Goal: Task Accomplishment & Management: Complete application form

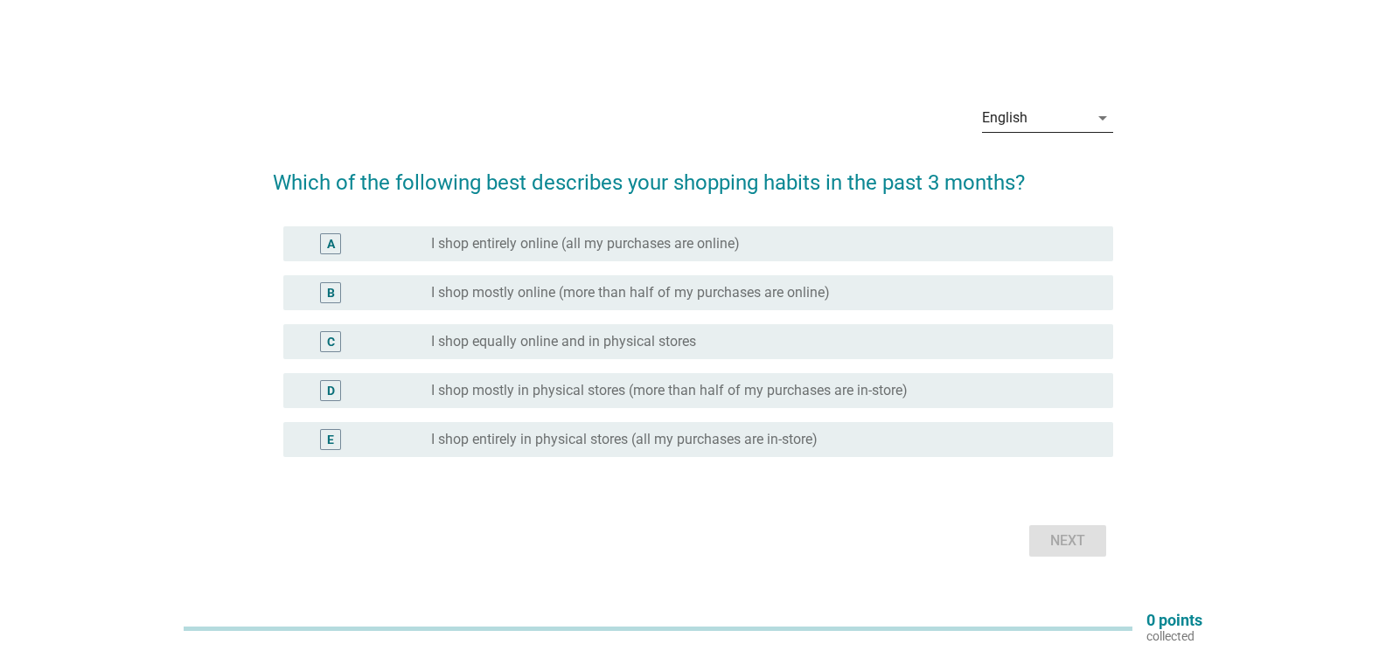
click at [1095, 115] on icon "arrow_drop_down" at bounding box center [1102, 118] width 21 height 21
click at [1047, 172] on div "Bahasa Melayu" at bounding box center [1047, 173] width 103 height 21
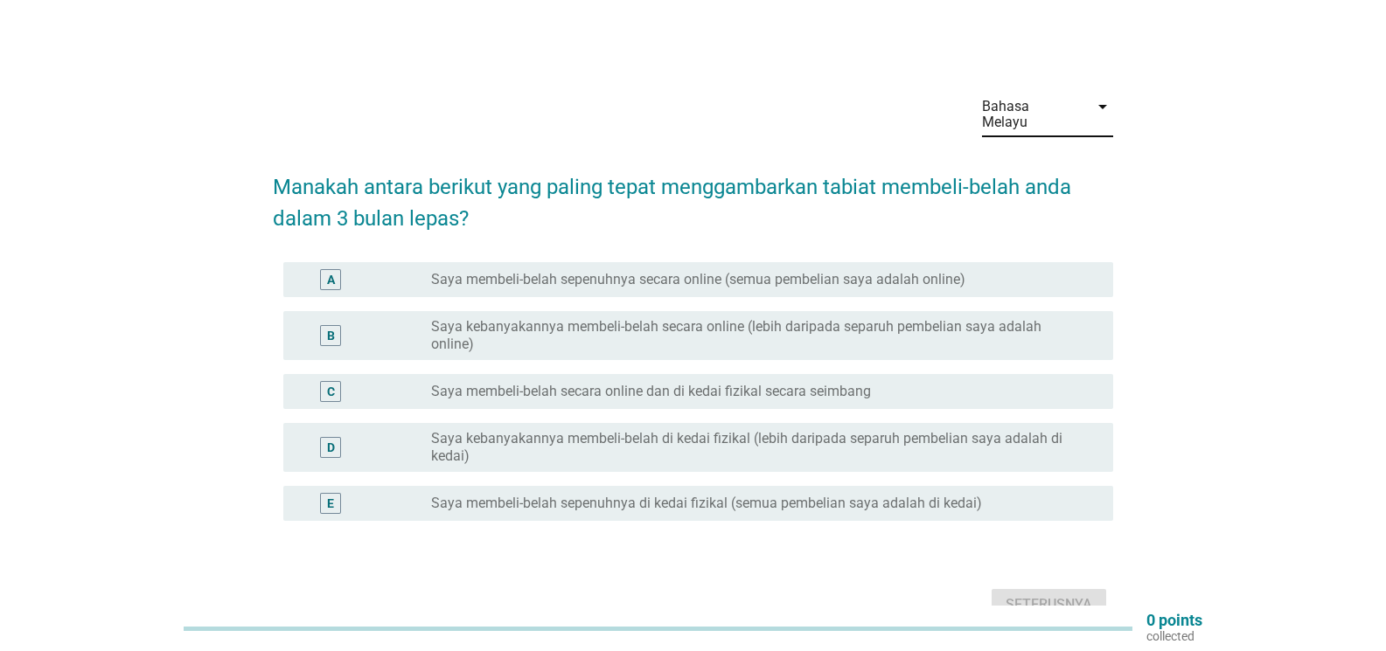
click at [424, 381] on div "C" at bounding box center [364, 391] width 134 height 21
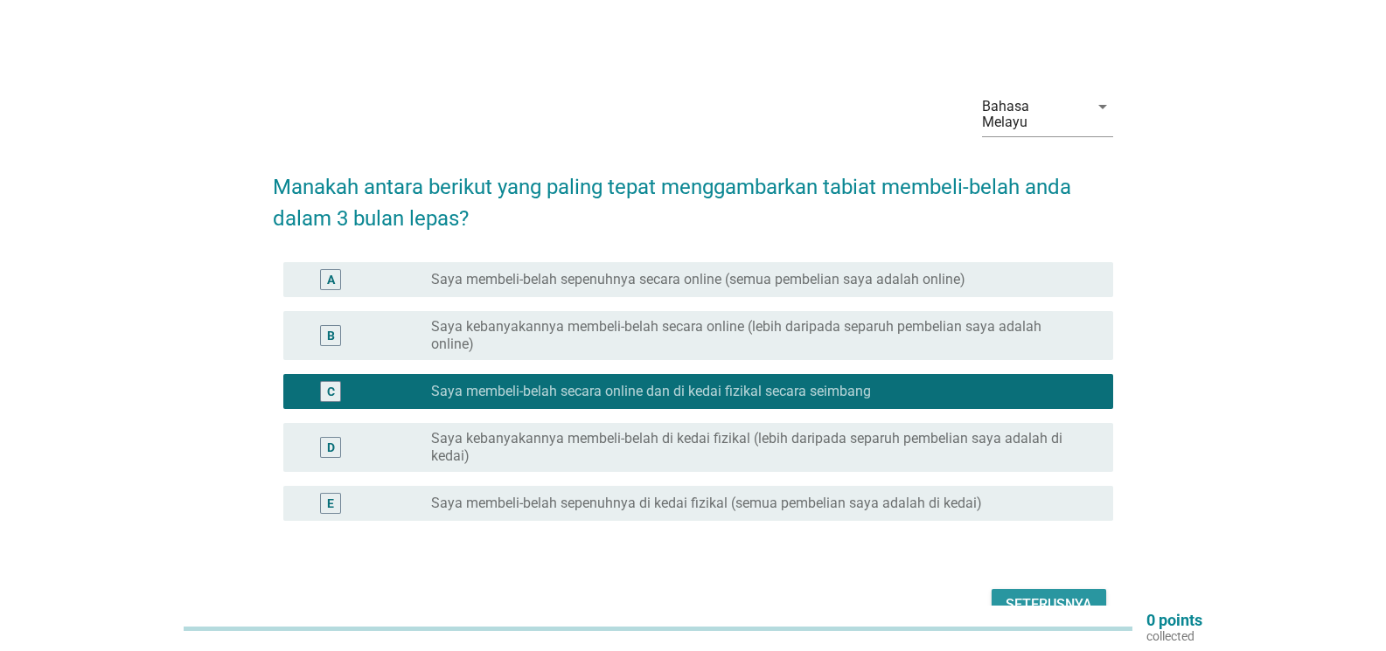
click at [1065, 594] on div "Seterusnya" at bounding box center [1048, 604] width 87 height 21
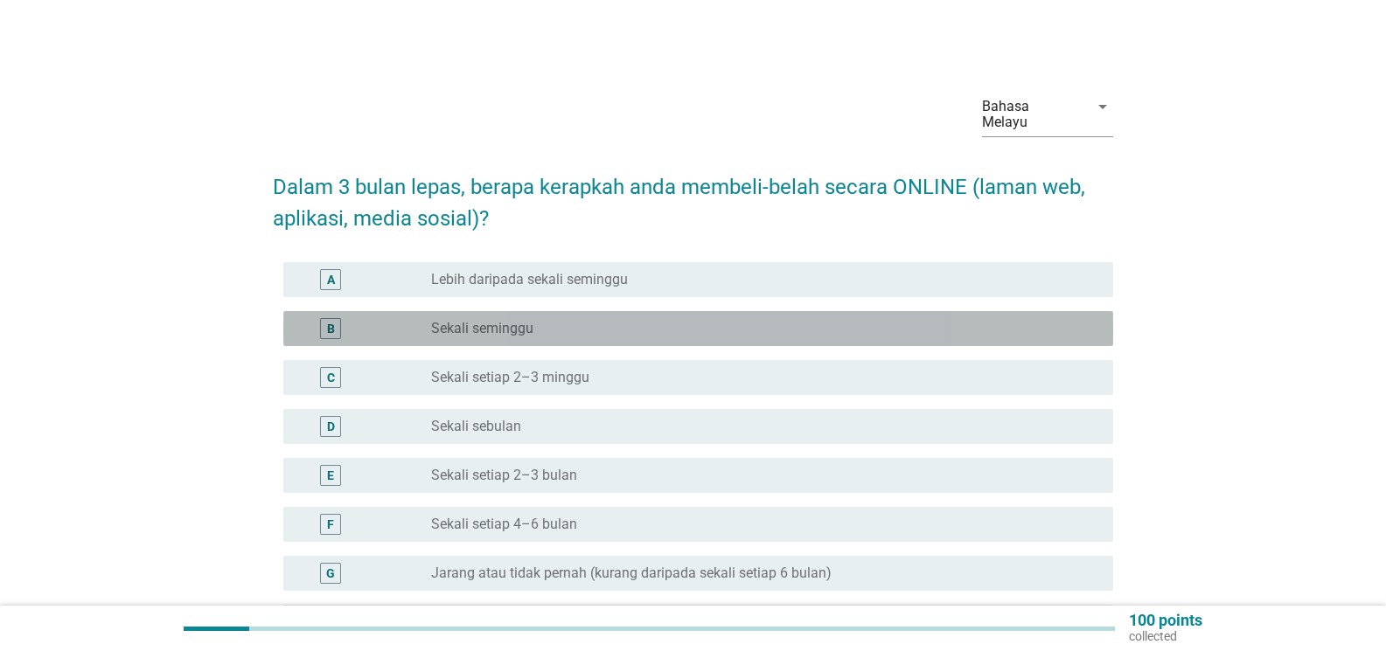
drag, startPoint x: 580, startPoint y: 303, endPoint x: 1067, endPoint y: 309, distance: 486.1
click at [591, 318] on div "radio_button_unchecked Sekali seminggu" at bounding box center [765, 328] width 668 height 21
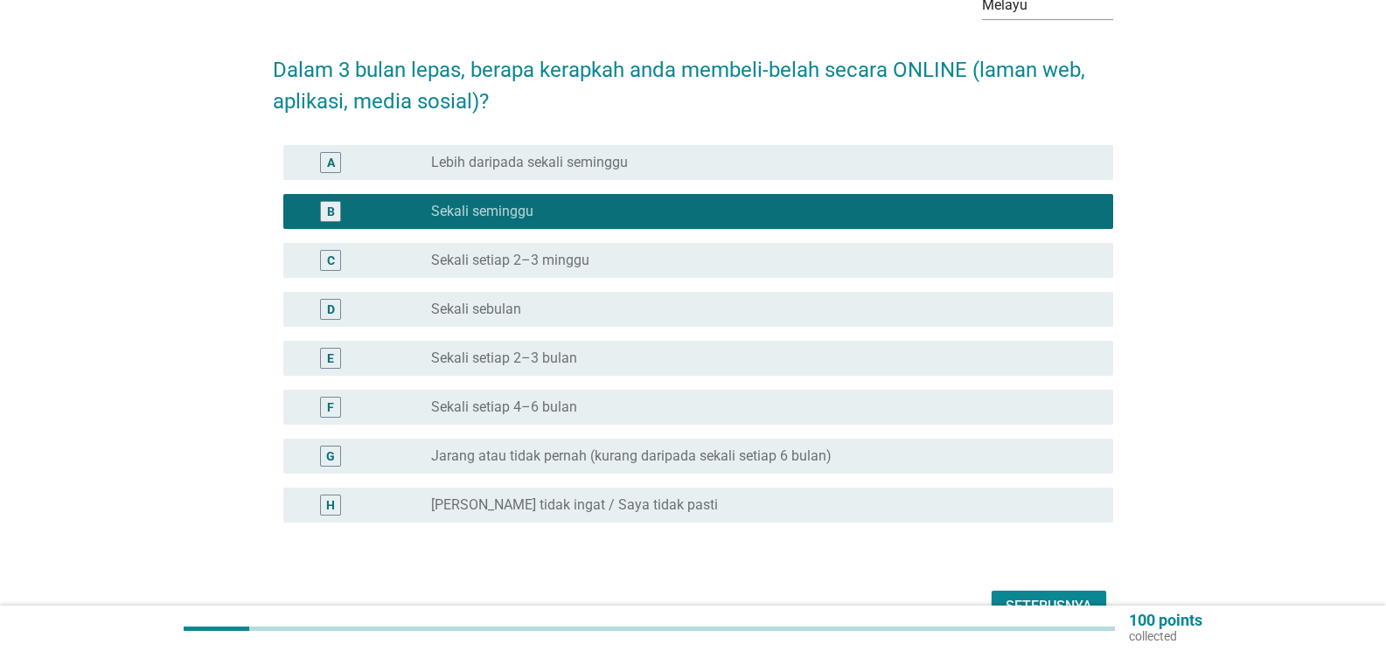
scroll to position [202, 0]
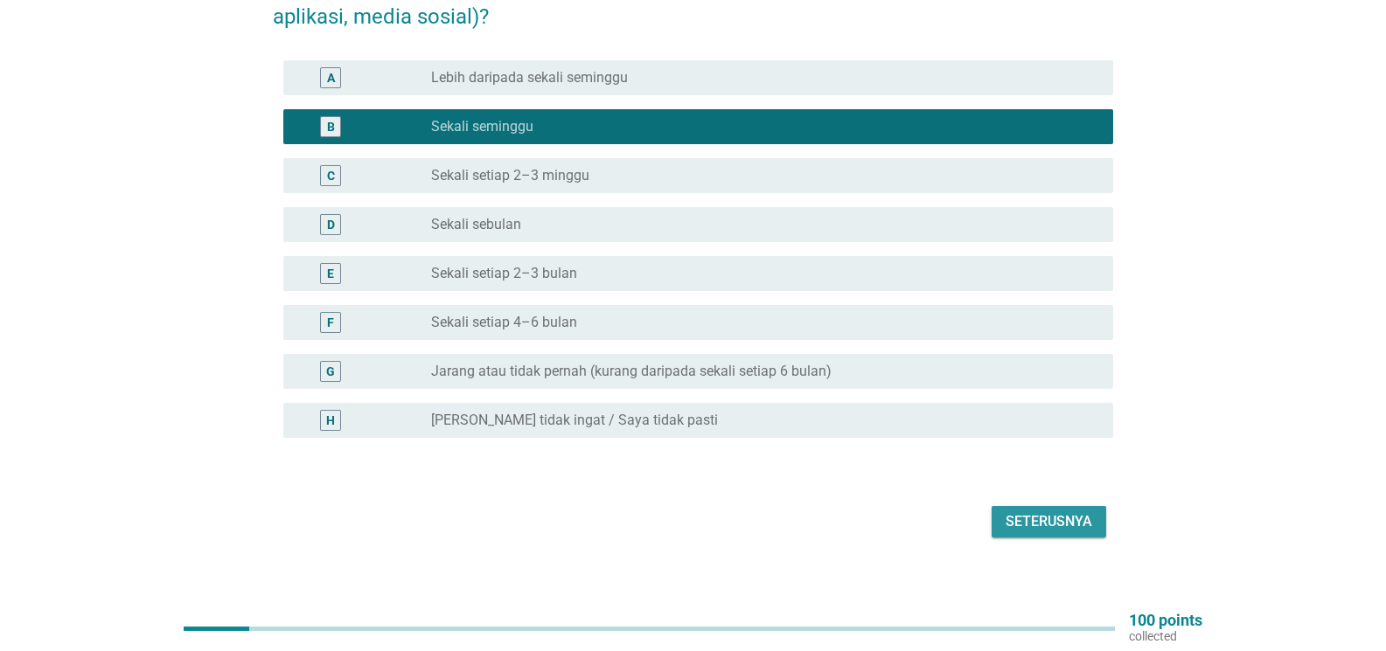
drag, startPoint x: 1045, startPoint y: 502, endPoint x: 1025, endPoint y: 477, distance: 31.7
click at [1045, 511] on div "Seterusnya" at bounding box center [1048, 521] width 87 height 21
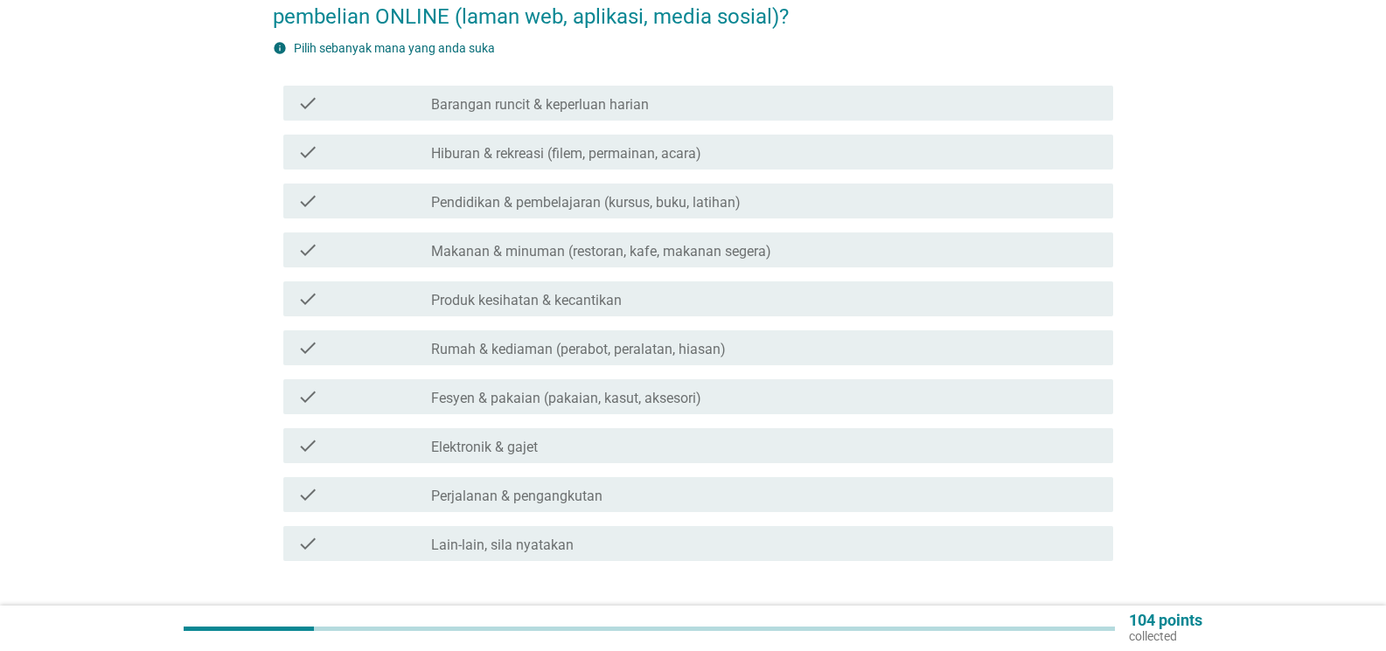
scroll to position [0, 0]
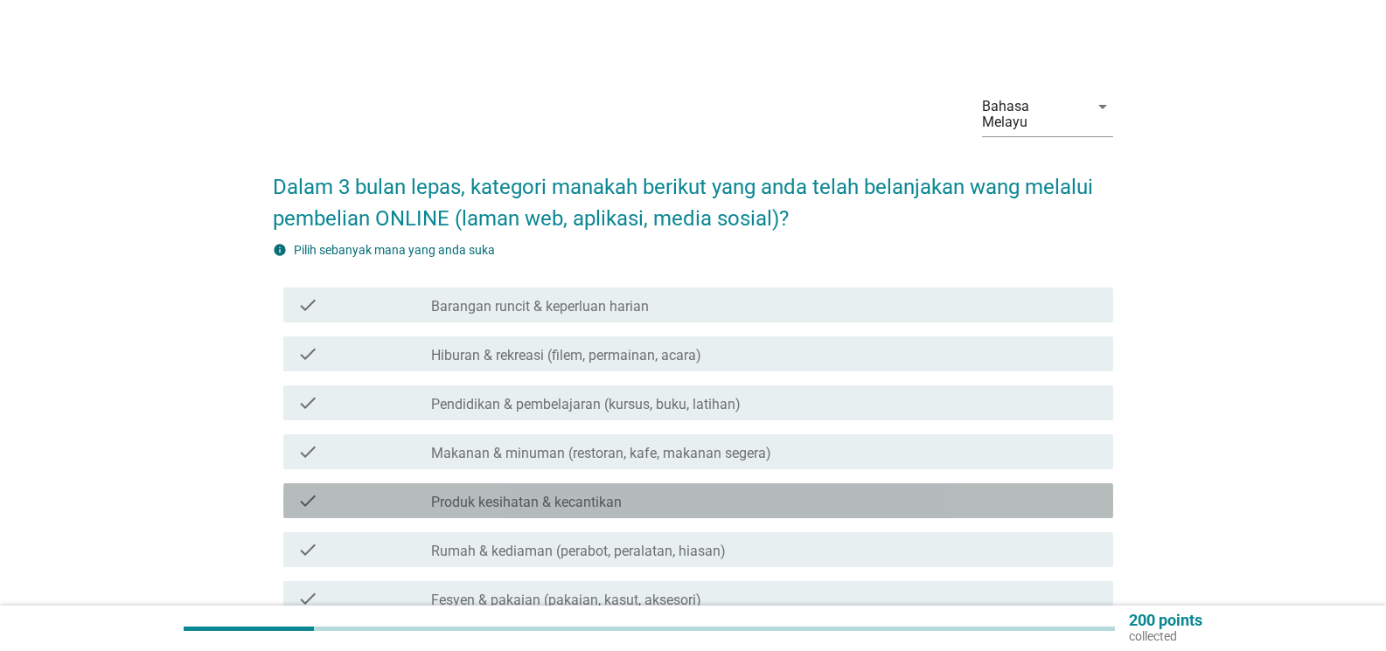
click at [497, 494] on label "Produk kesihatan & kecantikan" at bounding box center [526, 502] width 191 height 17
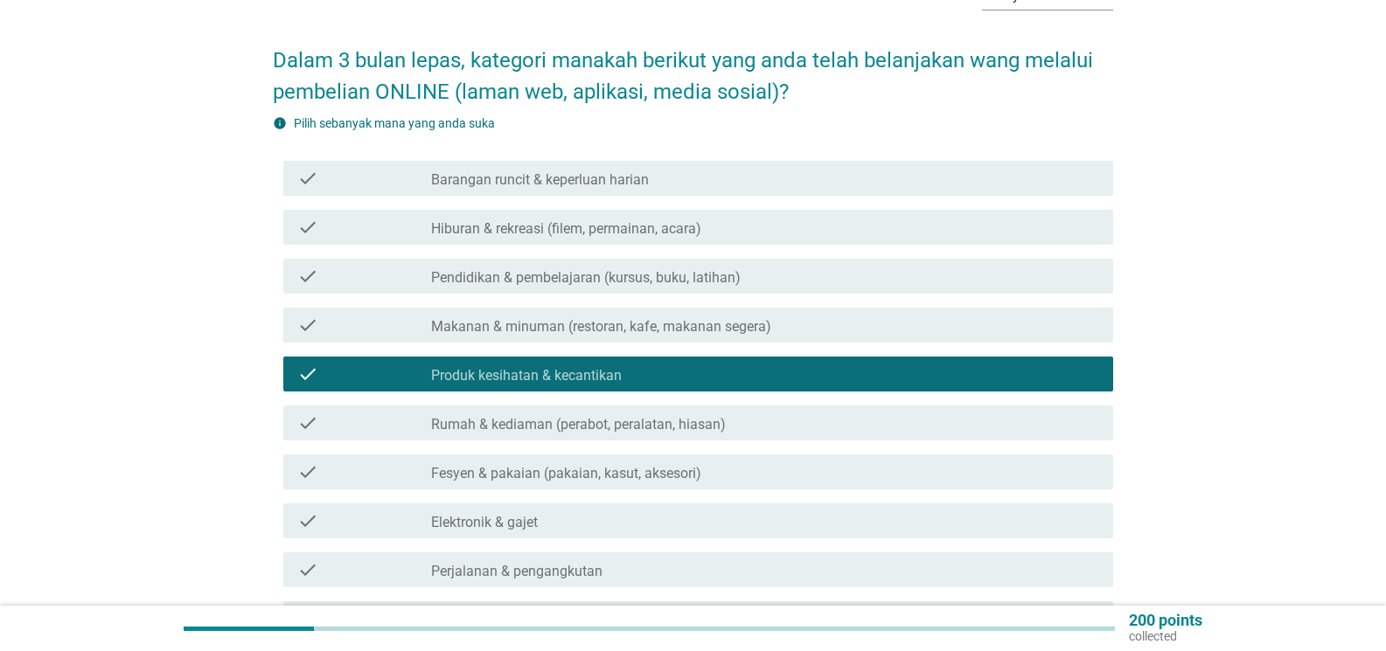
scroll to position [175, 0]
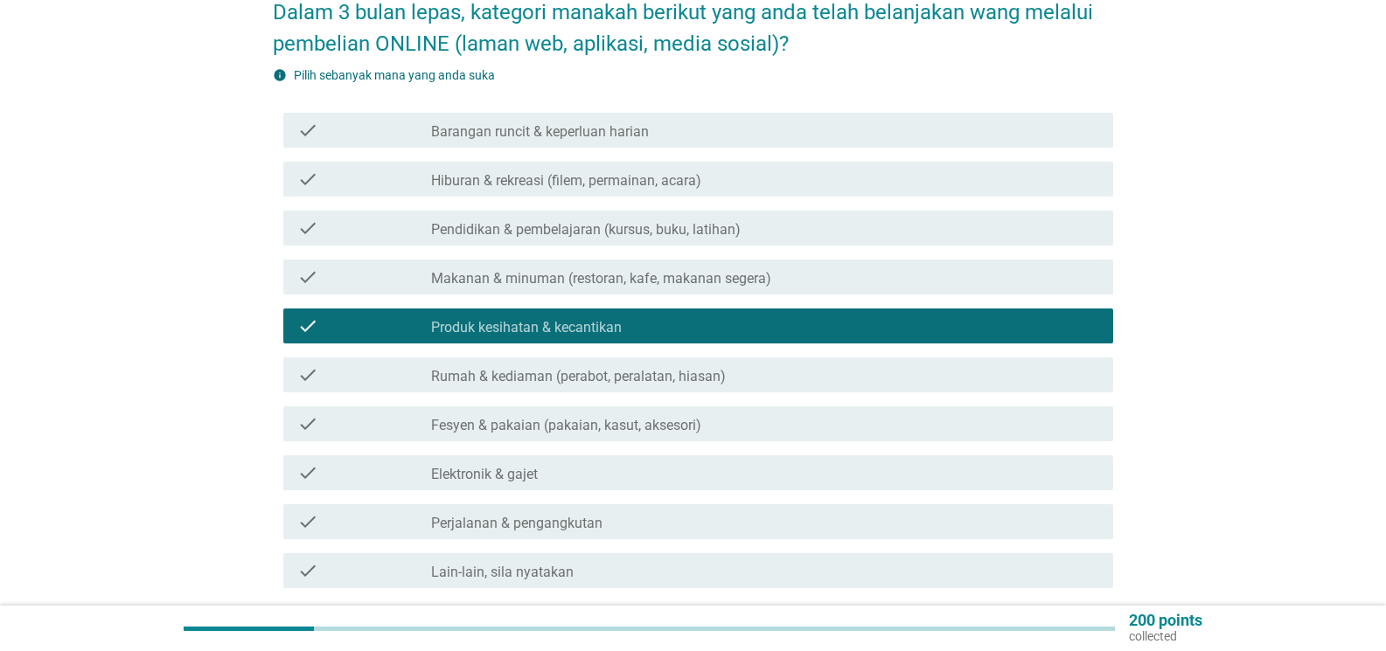
click at [412, 414] on div "check" at bounding box center [364, 424] width 134 height 21
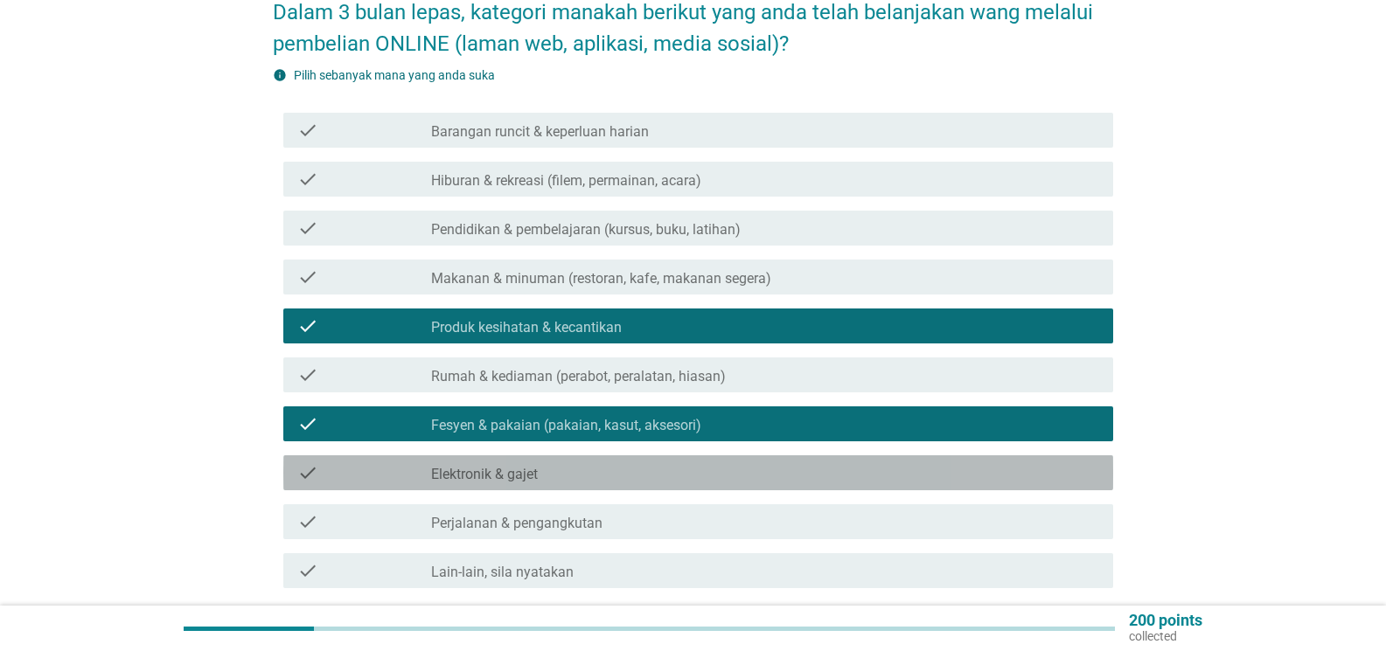
click at [537, 466] on label "Elektronik & gajet" at bounding box center [484, 474] width 107 height 17
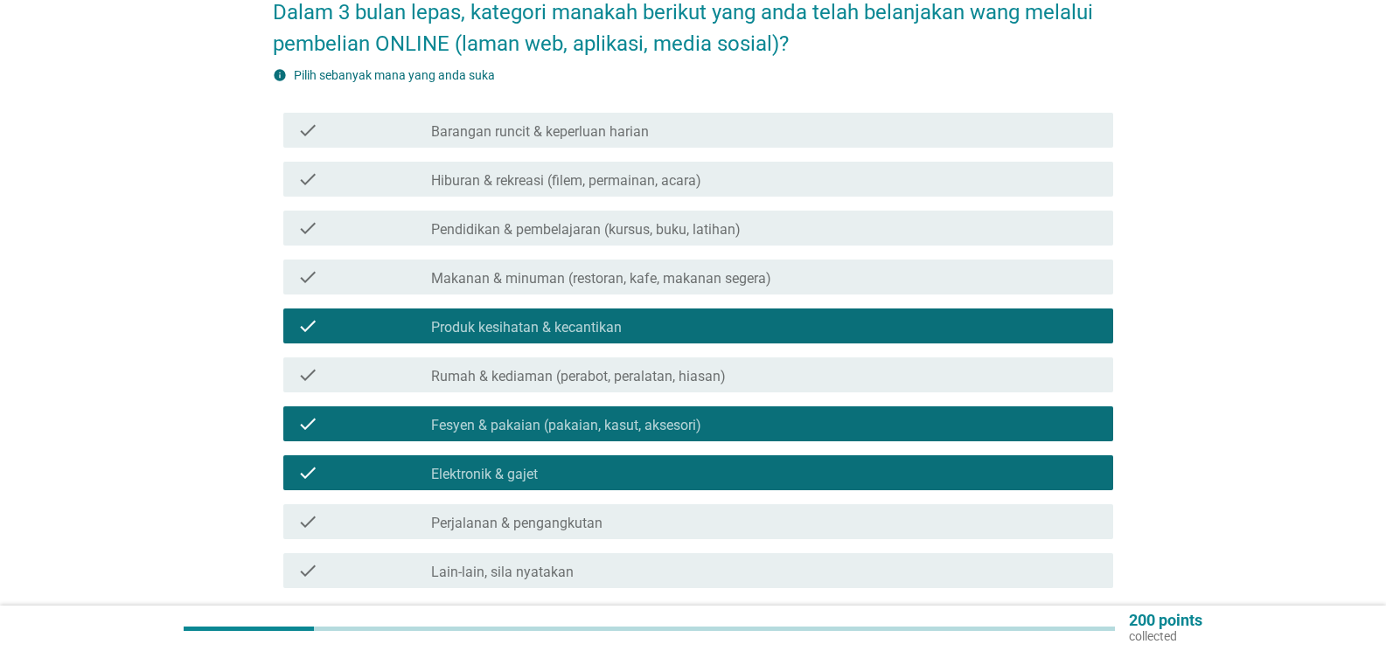
click at [677, 120] on div "check_box_outline_blank Barangan runcit & keperluan harian" at bounding box center [765, 130] width 668 height 21
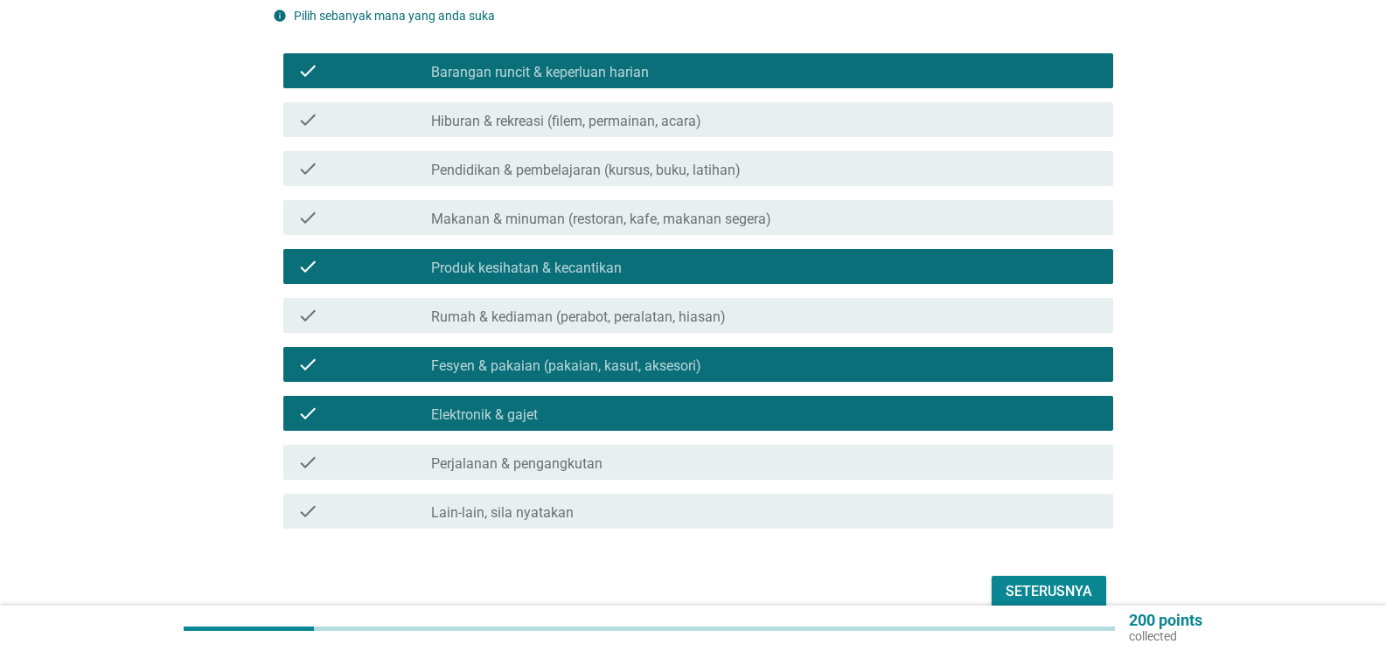
scroll to position [262, 0]
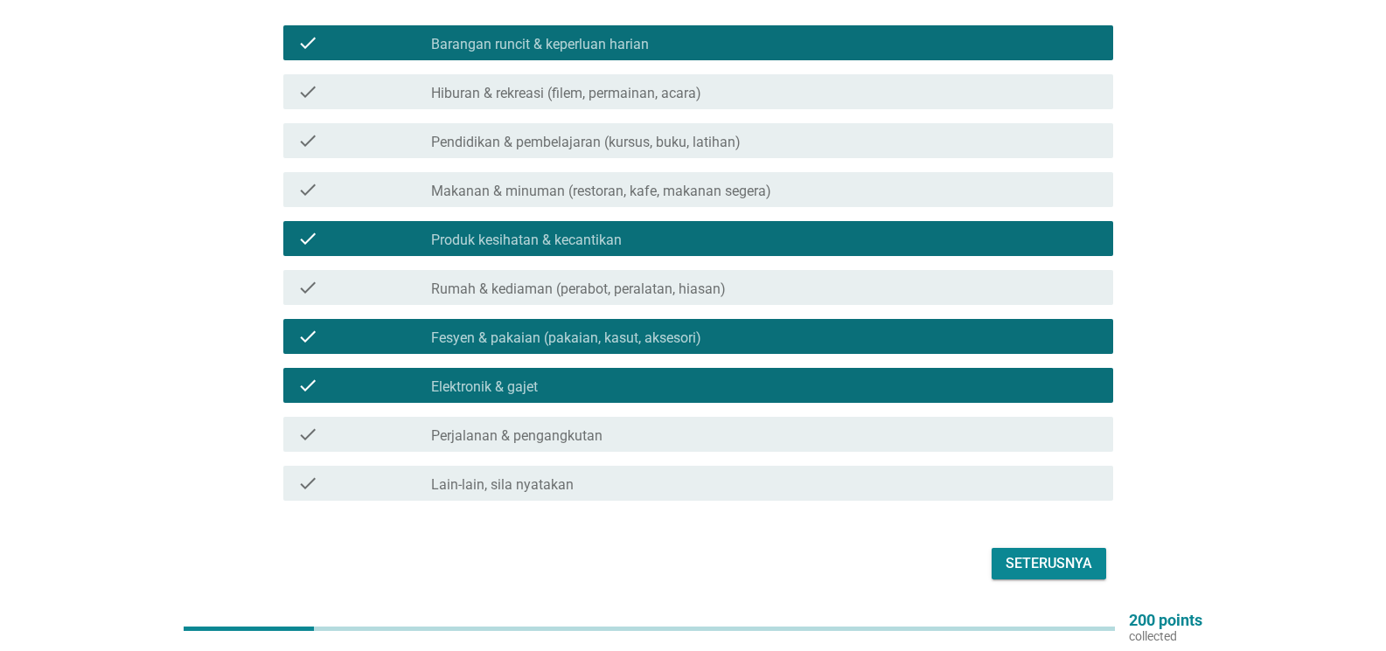
click at [1013, 553] on div "Seterusnya" at bounding box center [1048, 563] width 87 height 21
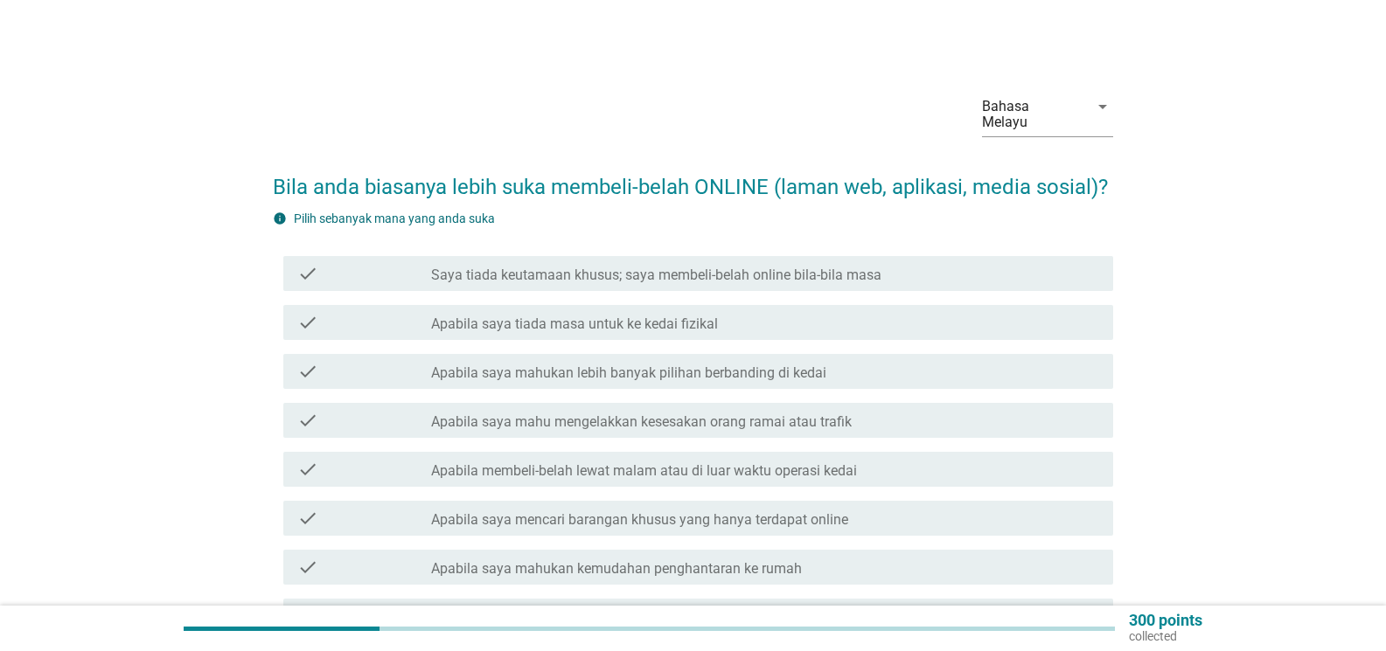
click at [928, 263] on div "check_box_outline_blank Saya tiada keutamaan khusus; saya membeli-belah online …" at bounding box center [765, 273] width 668 height 21
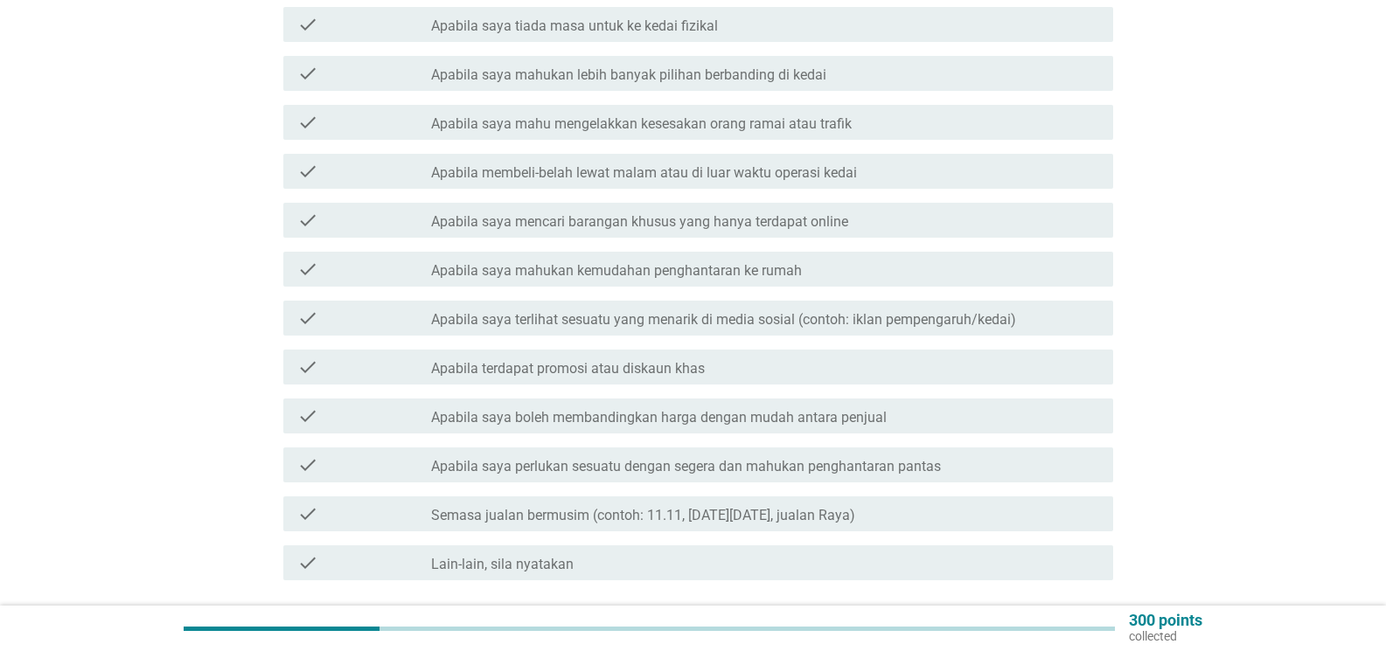
scroll to position [350, 0]
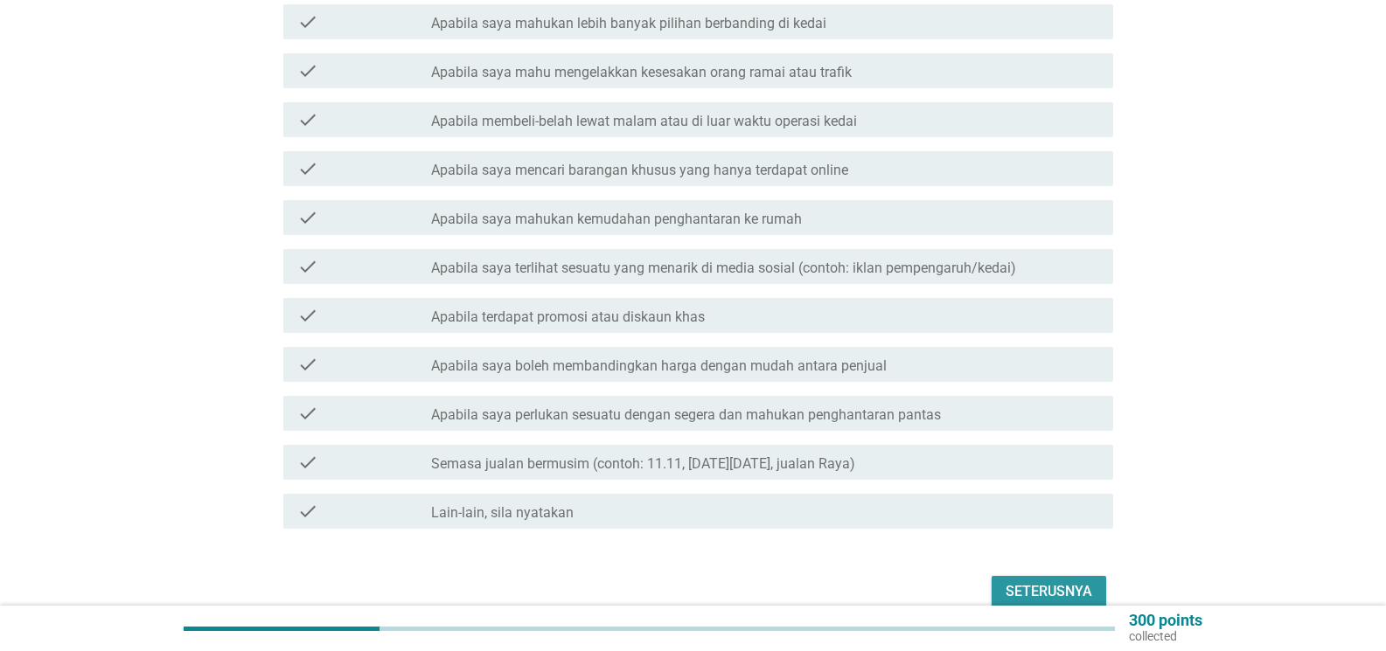
click at [1084, 581] on div "Seterusnya" at bounding box center [1048, 591] width 87 height 21
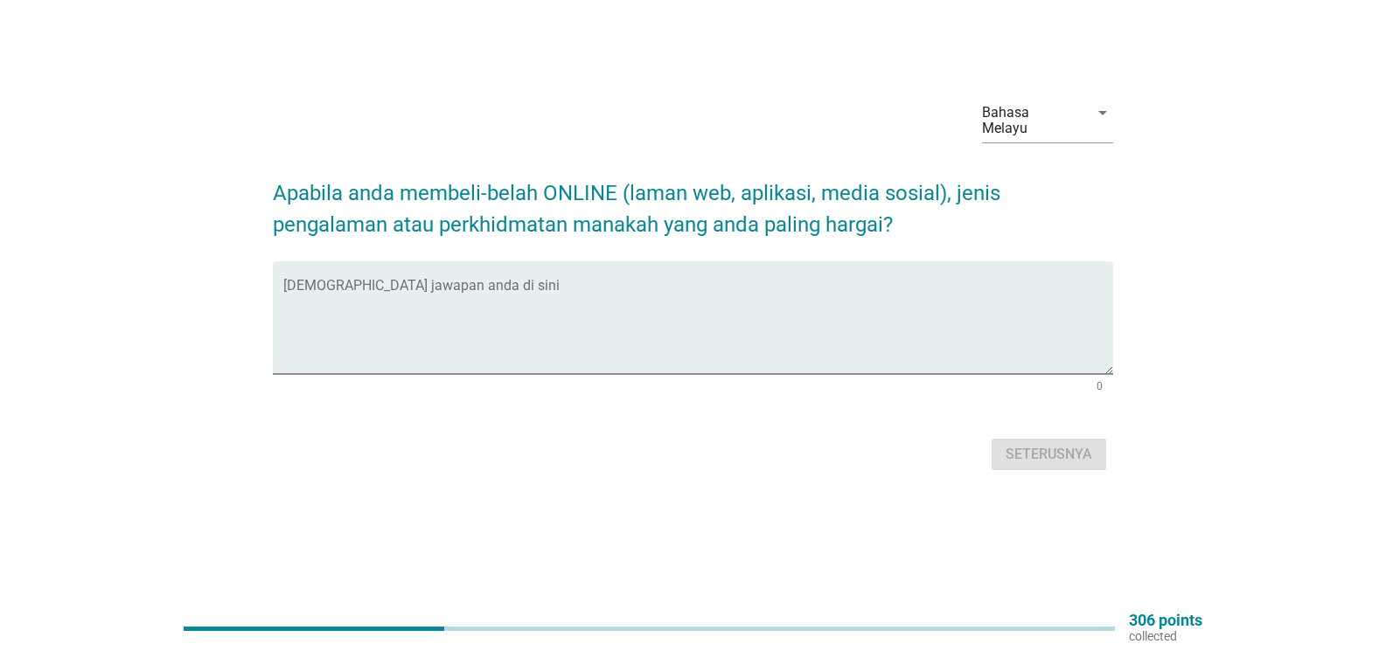
scroll to position [0, 0]
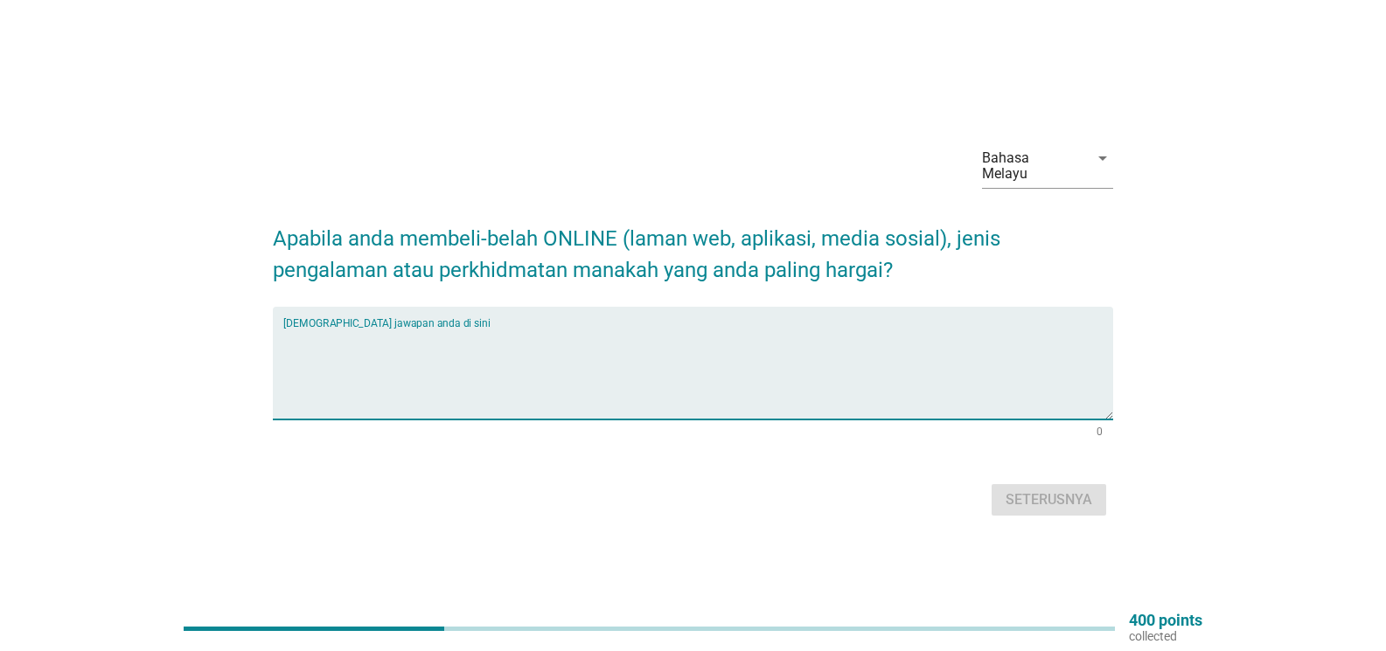
click at [391, 387] on textarea "Isikan jawapan anda di sini" at bounding box center [698, 374] width 830 height 92
type textarea "diskaun kedai dan diskaun platform serta penghantaran percuma"
click at [1049, 505] on button "Seterusnya" at bounding box center [1048, 499] width 115 height 31
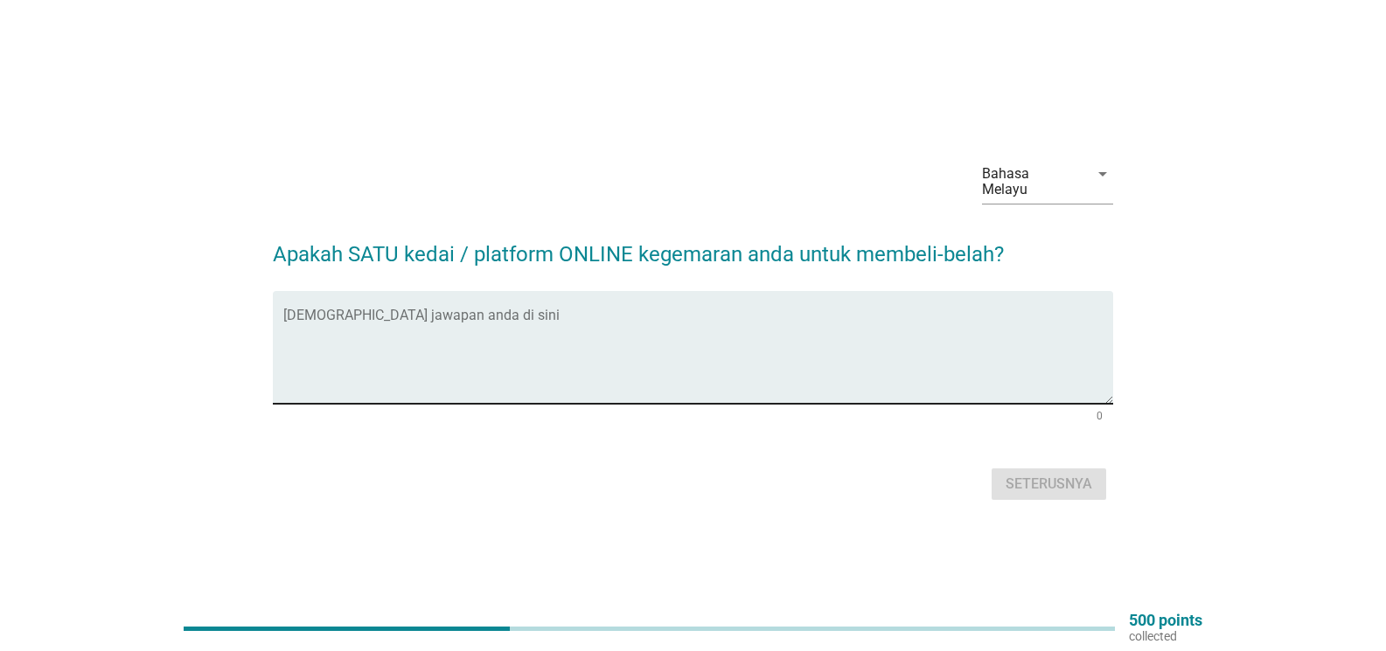
click at [524, 328] on textarea "Isikan jawapan anda di sini" at bounding box center [698, 358] width 830 height 92
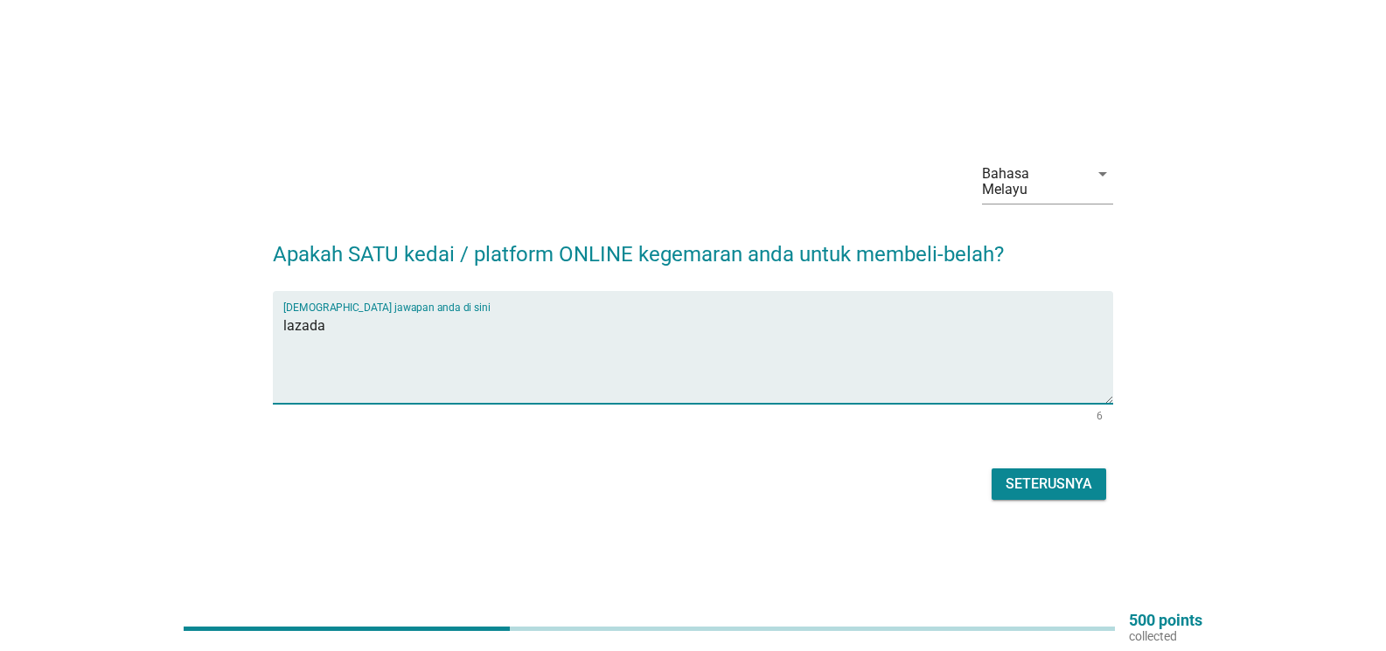
type textarea "lazada"
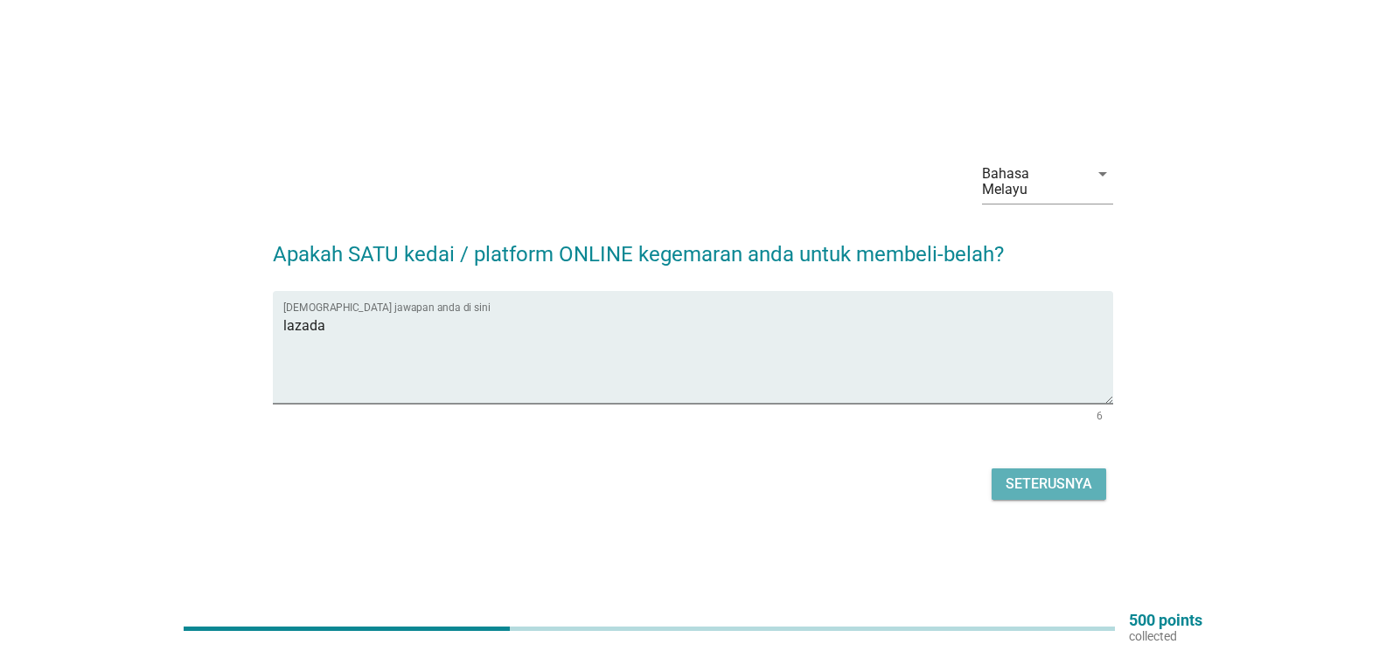
click at [1035, 477] on div "Seterusnya" at bounding box center [1048, 484] width 87 height 21
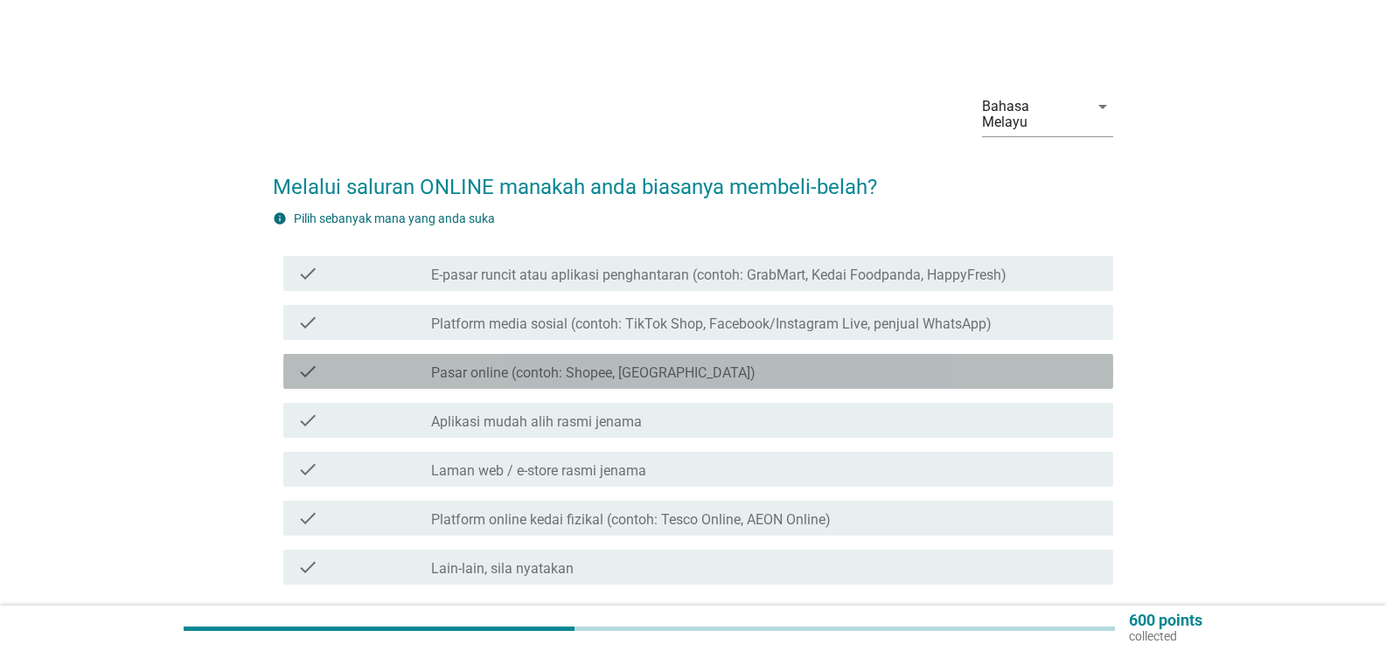
click at [409, 361] on div "check" at bounding box center [364, 371] width 134 height 21
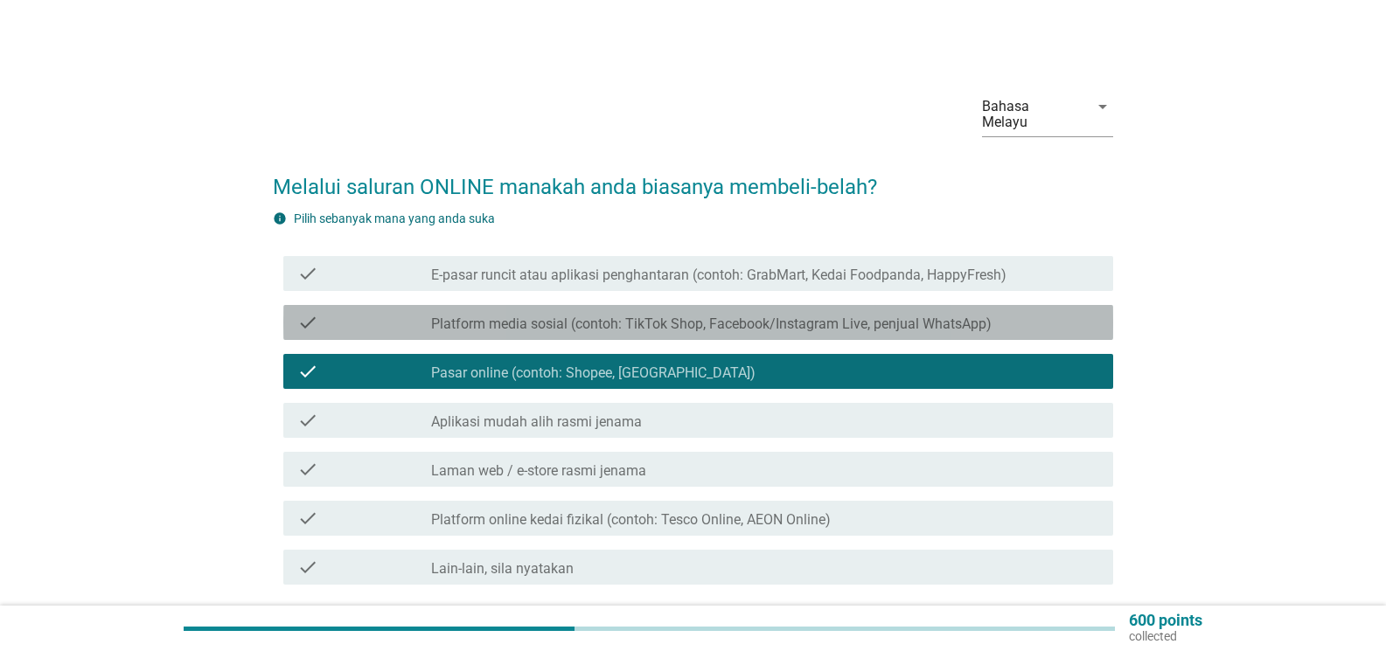
click at [433, 312] on div "check_box_outline_blank Platform media sosial (contoh: TikTok Shop, Facebook/In…" at bounding box center [765, 322] width 668 height 21
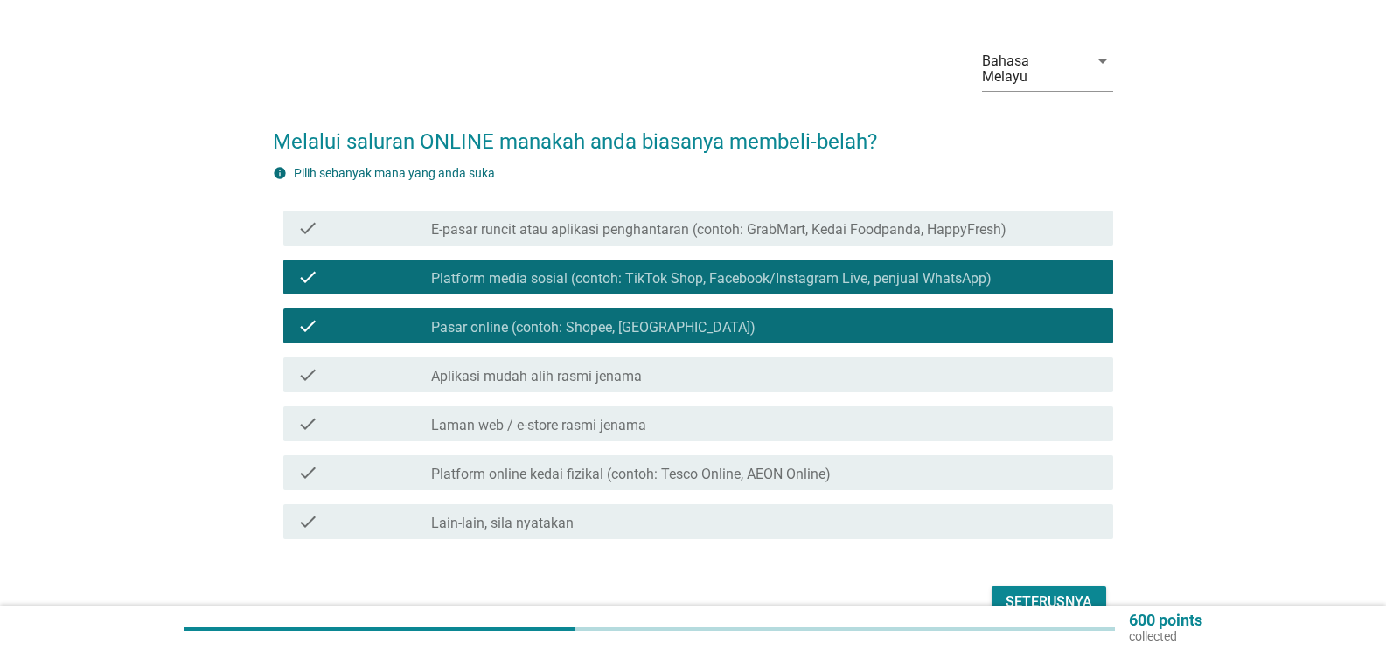
scroll to position [87, 0]
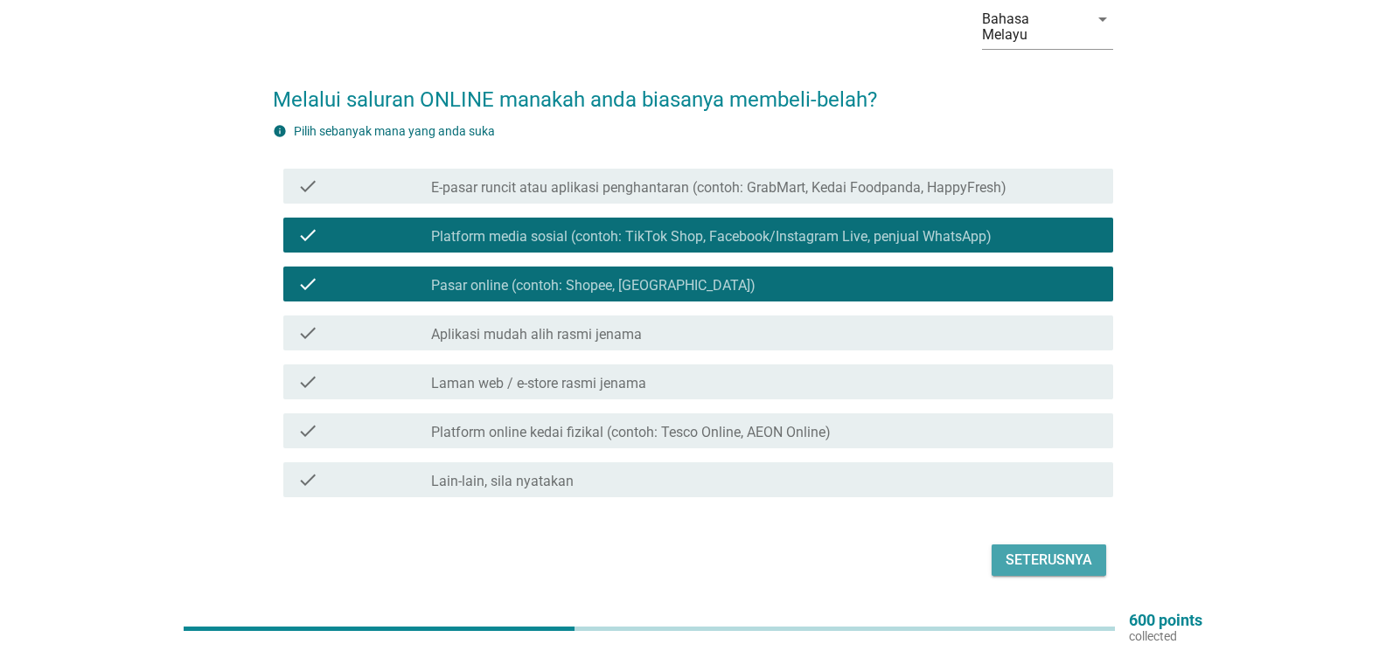
click at [1027, 560] on button "Seterusnya" at bounding box center [1048, 560] width 115 height 31
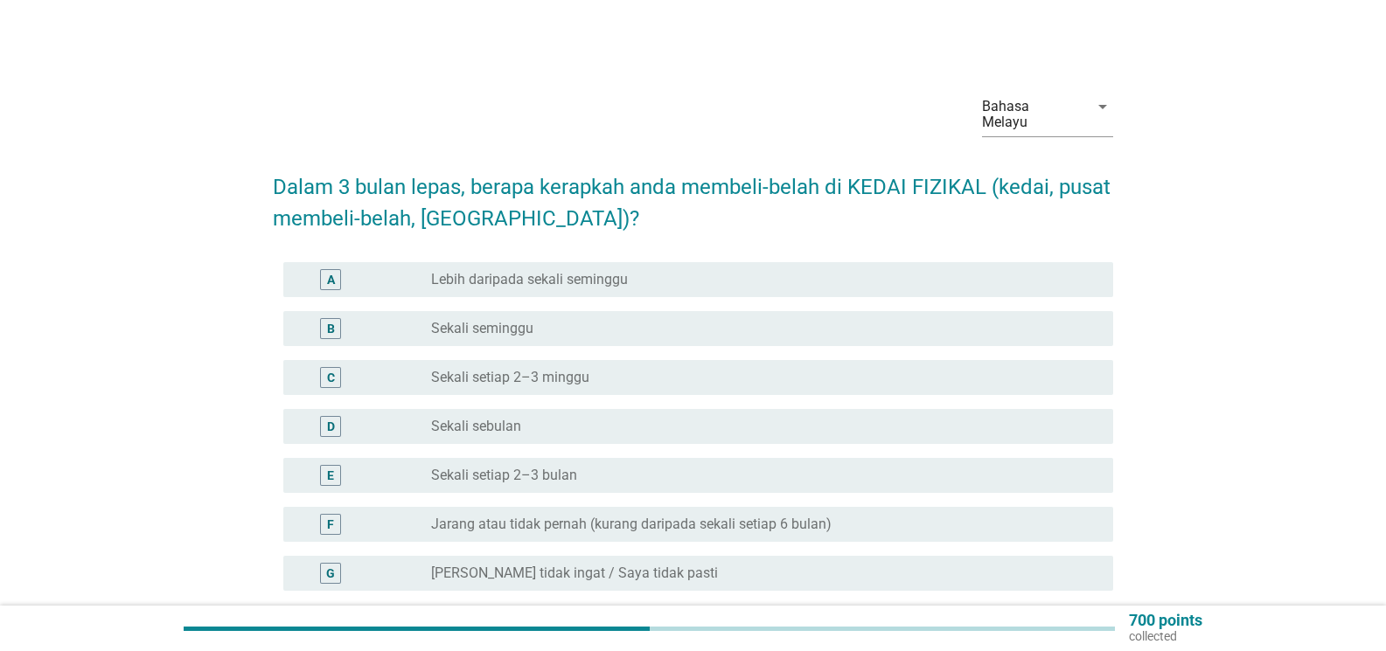
click at [483, 271] on label "Lebih daripada sekali seminggu" at bounding box center [529, 279] width 197 height 17
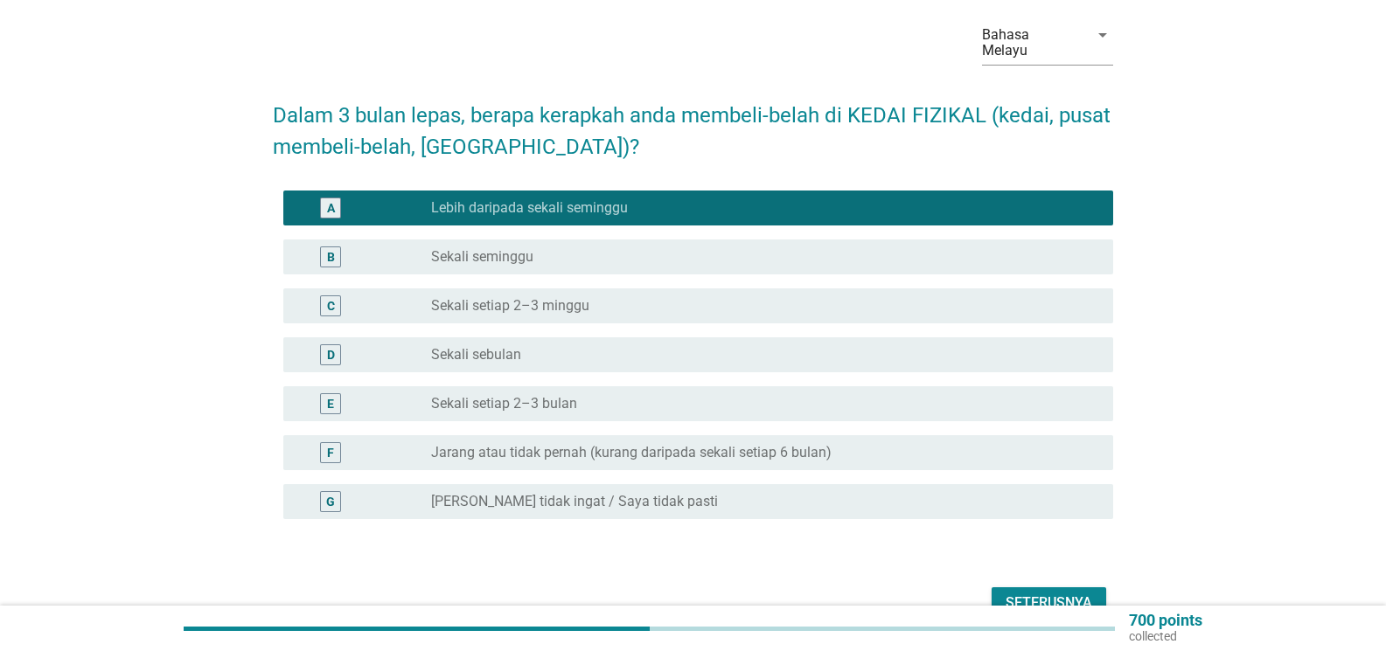
scroll to position [87, 0]
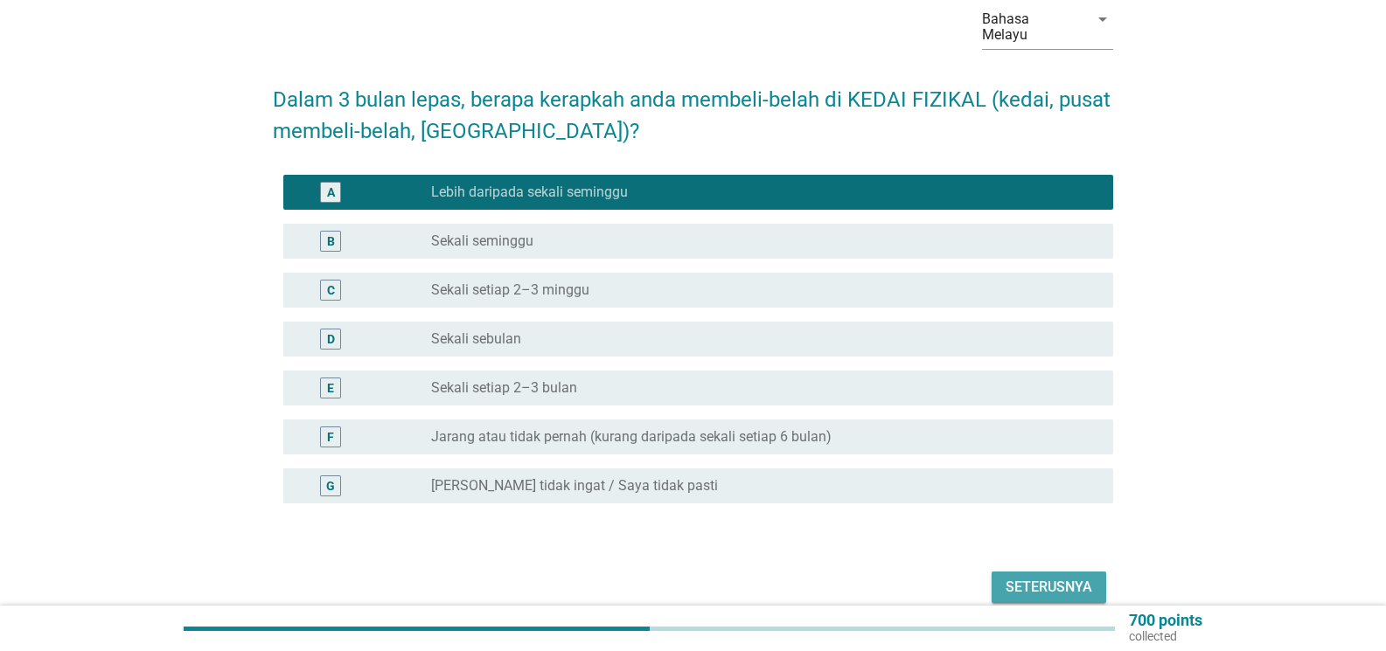
click at [1023, 577] on div "Seterusnya" at bounding box center [1048, 587] width 87 height 21
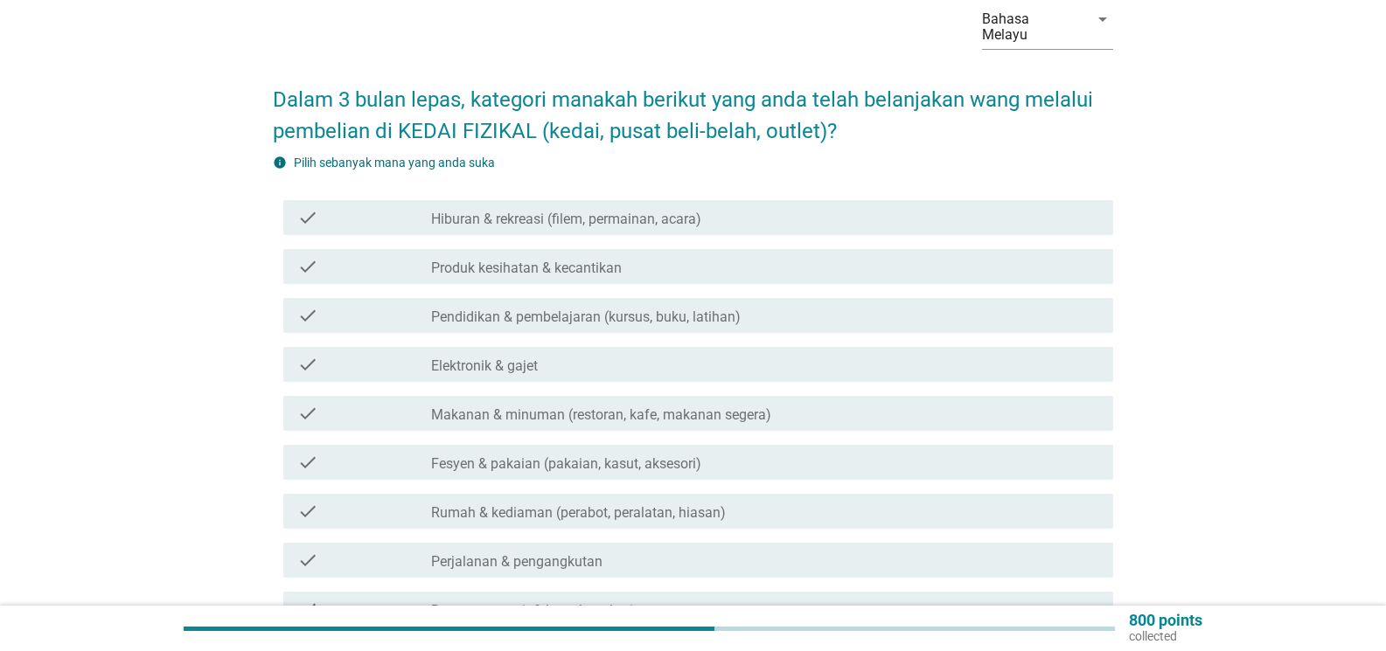
click at [506, 403] on div "check_box_outline_blank Makanan & minuman (restoran, kafe, makanan segera)" at bounding box center [765, 413] width 668 height 21
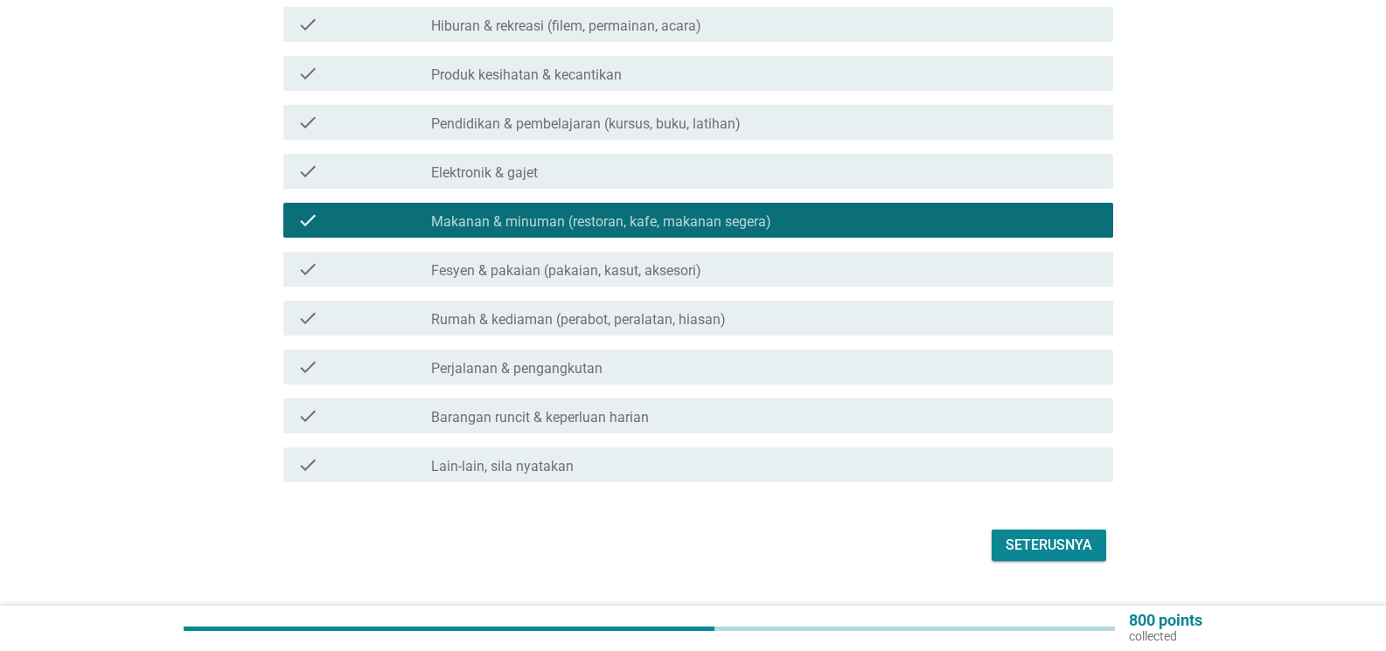
scroll to position [304, 0]
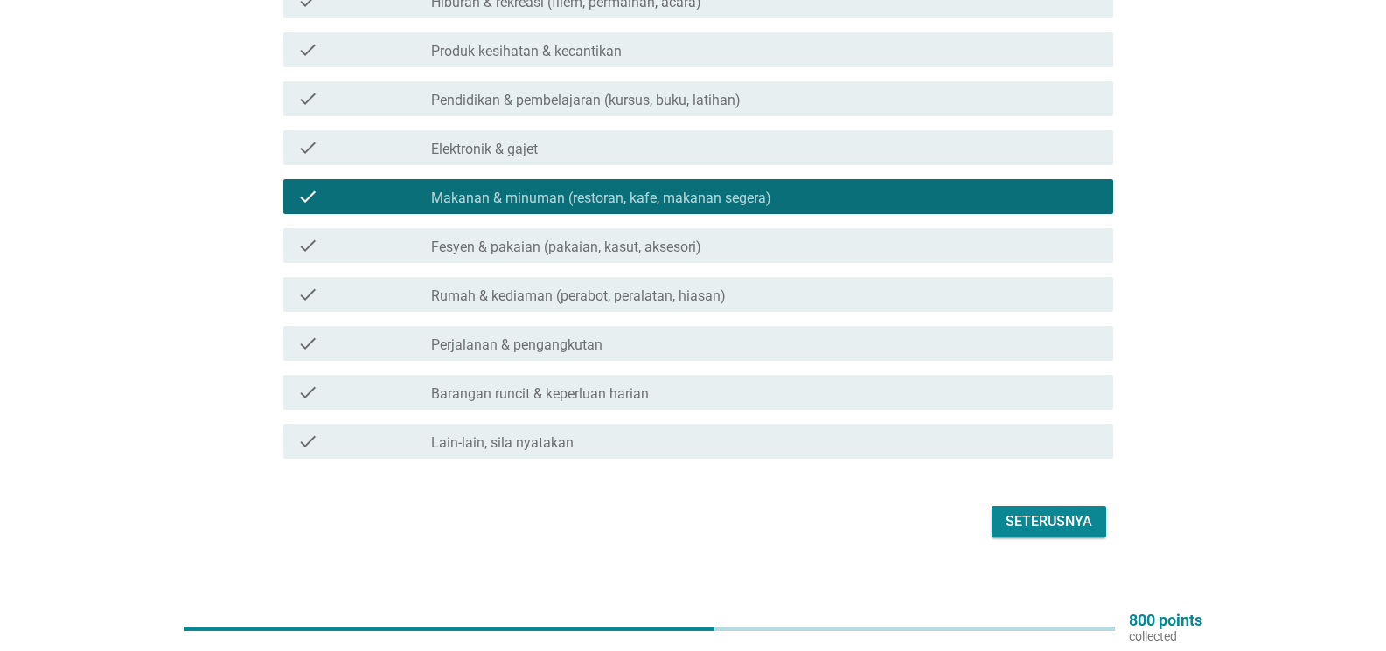
click at [490, 386] on label "Barangan runcit & keperluan harian" at bounding box center [540, 394] width 218 height 17
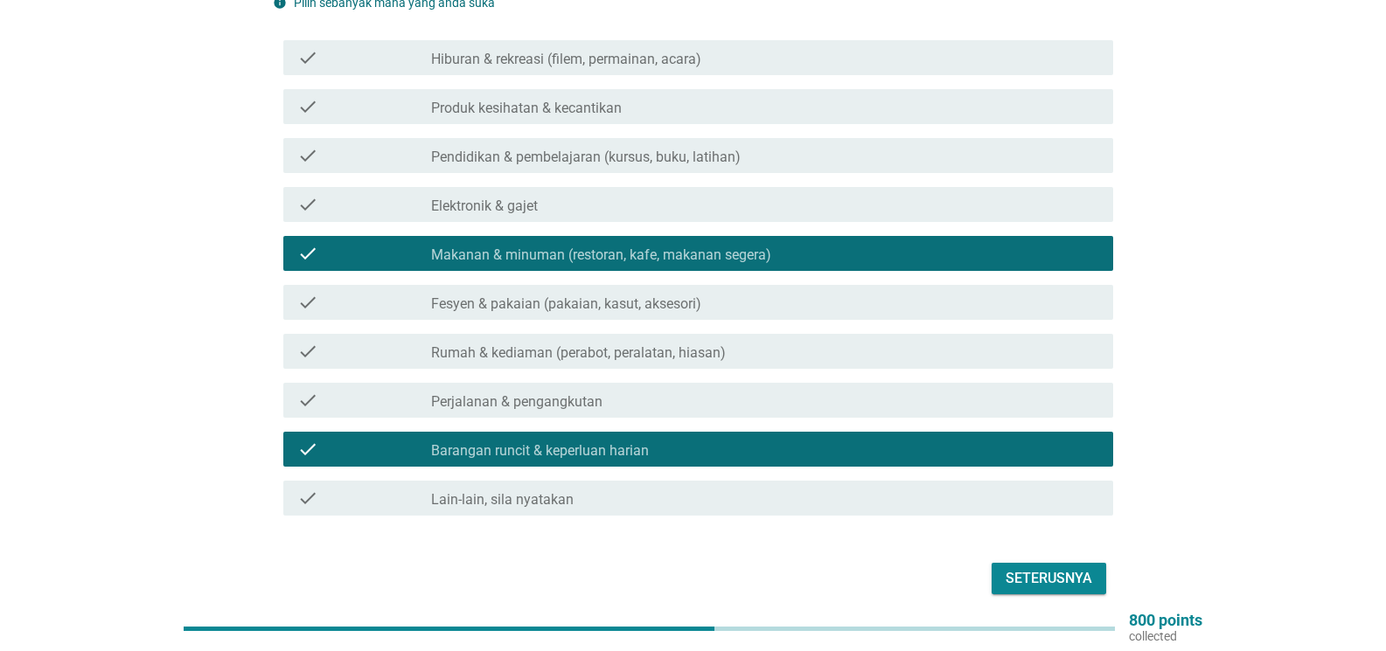
scroll to position [217, 0]
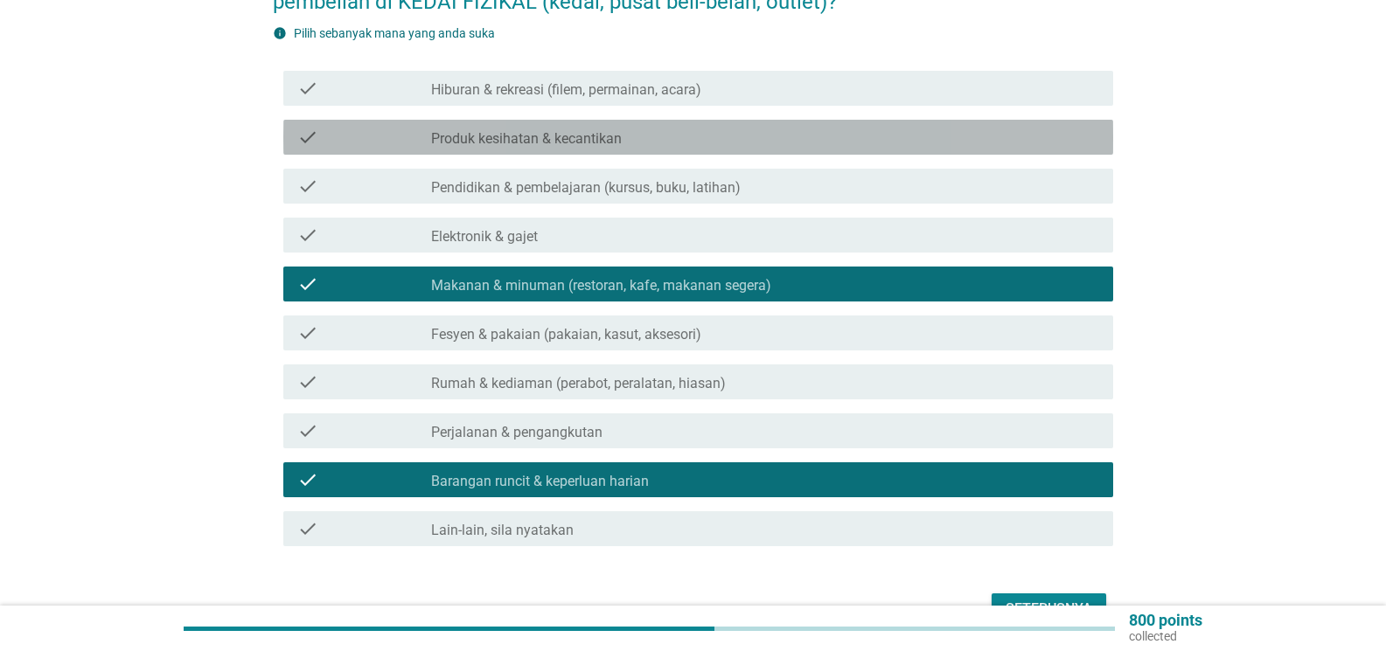
click at [786, 127] on div "check_box_outline_blank Produk kesihatan & kecantikan" at bounding box center [765, 137] width 668 height 21
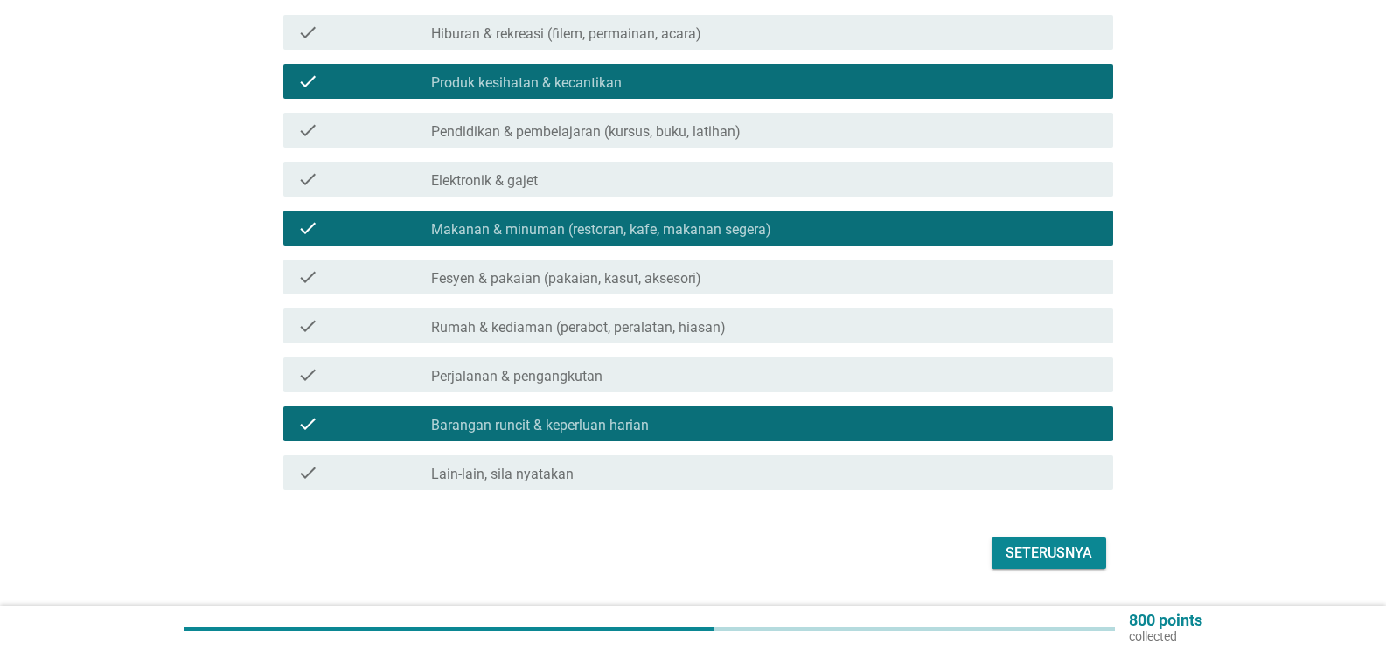
scroll to position [304, 0]
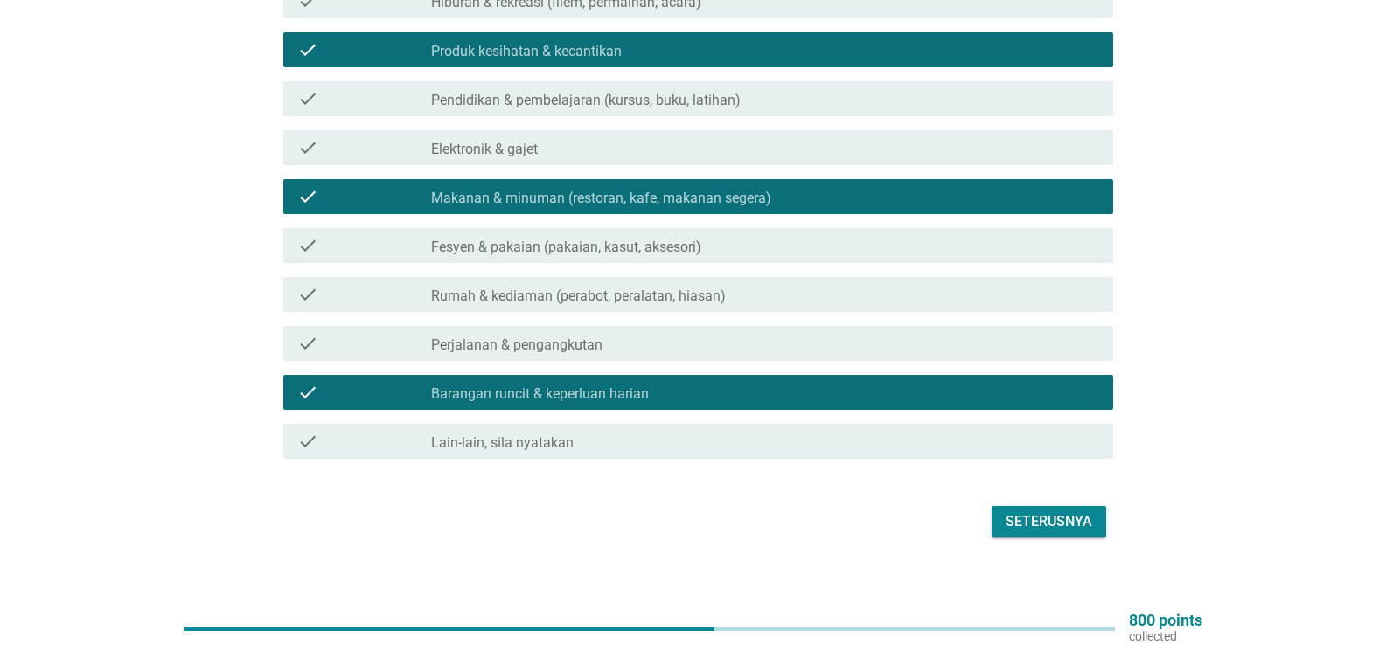
drag, startPoint x: 1020, startPoint y: 500, endPoint x: 1015, endPoint y: 491, distance: 10.2
click at [1018, 511] on div "Seterusnya" at bounding box center [1048, 521] width 87 height 21
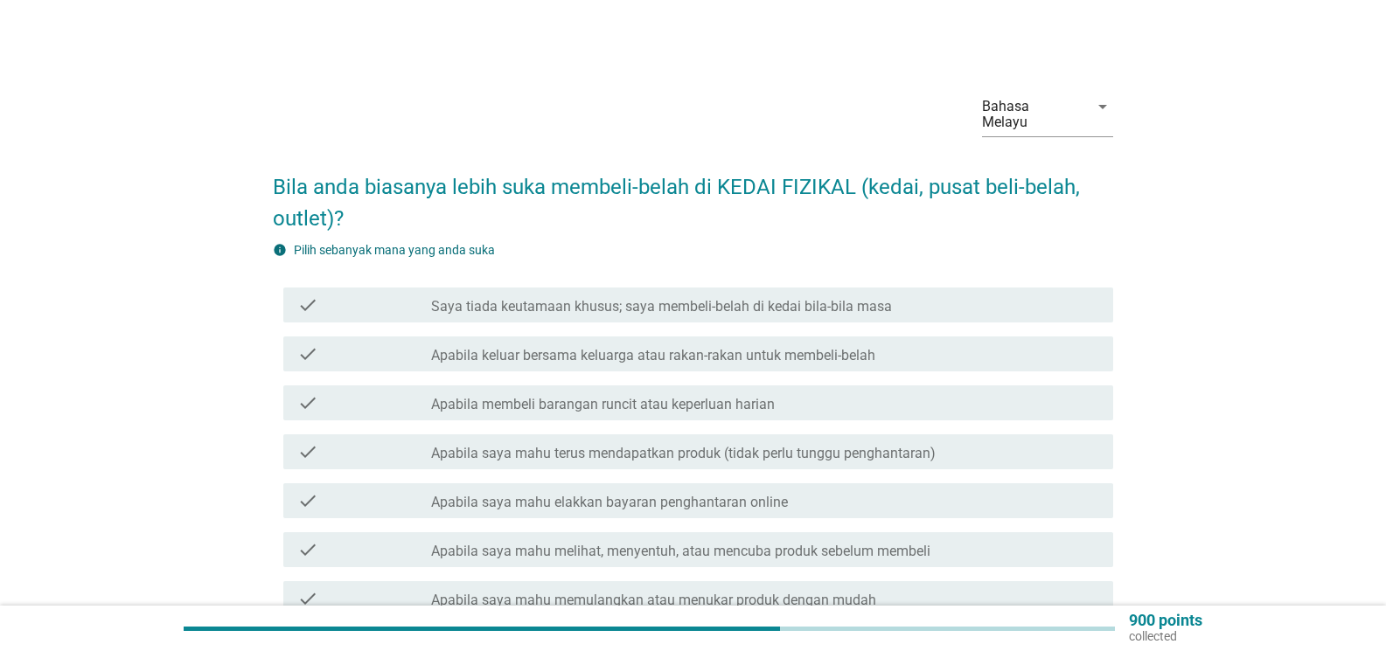
click at [653, 396] on label "Apabila membeli barangan runcit atau keperluan harian" at bounding box center [603, 404] width 344 height 17
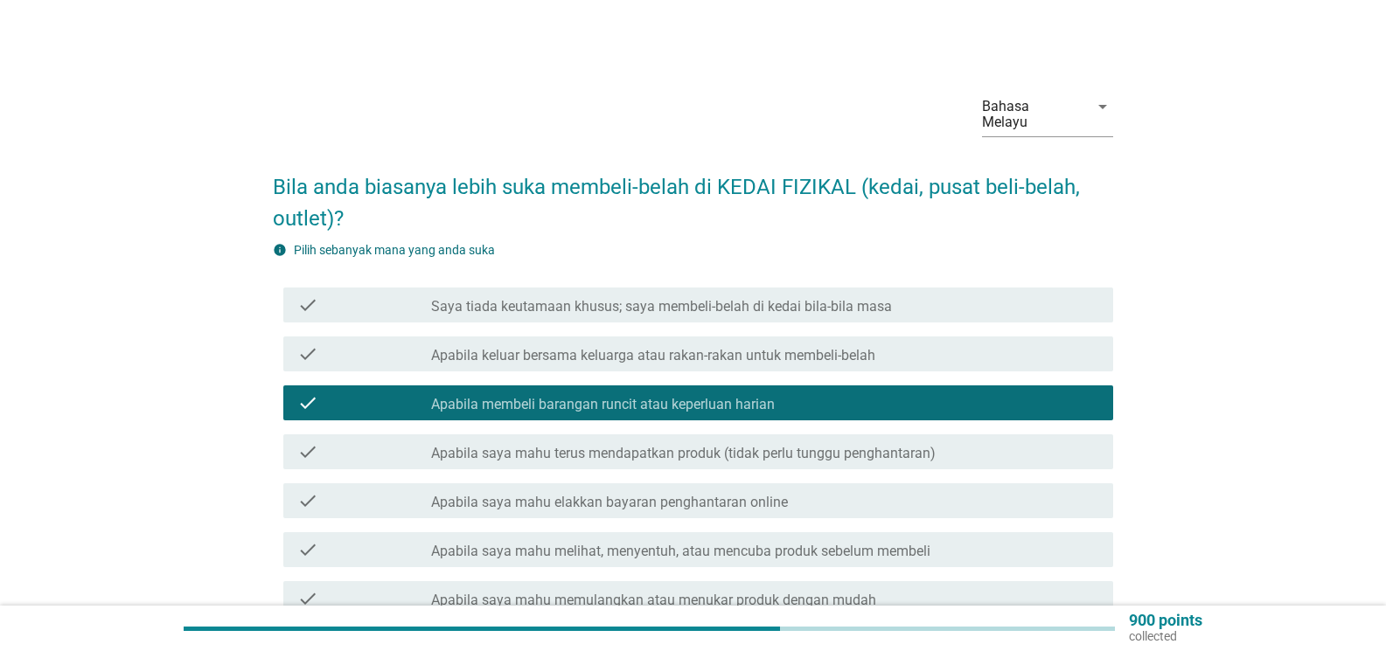
click at [890, 344] on div "check_box_outline_blank Apabila keluar bersama keluarga atau rakan-rakan untuk …" at bounding box center [765, 354] width 668 height 21
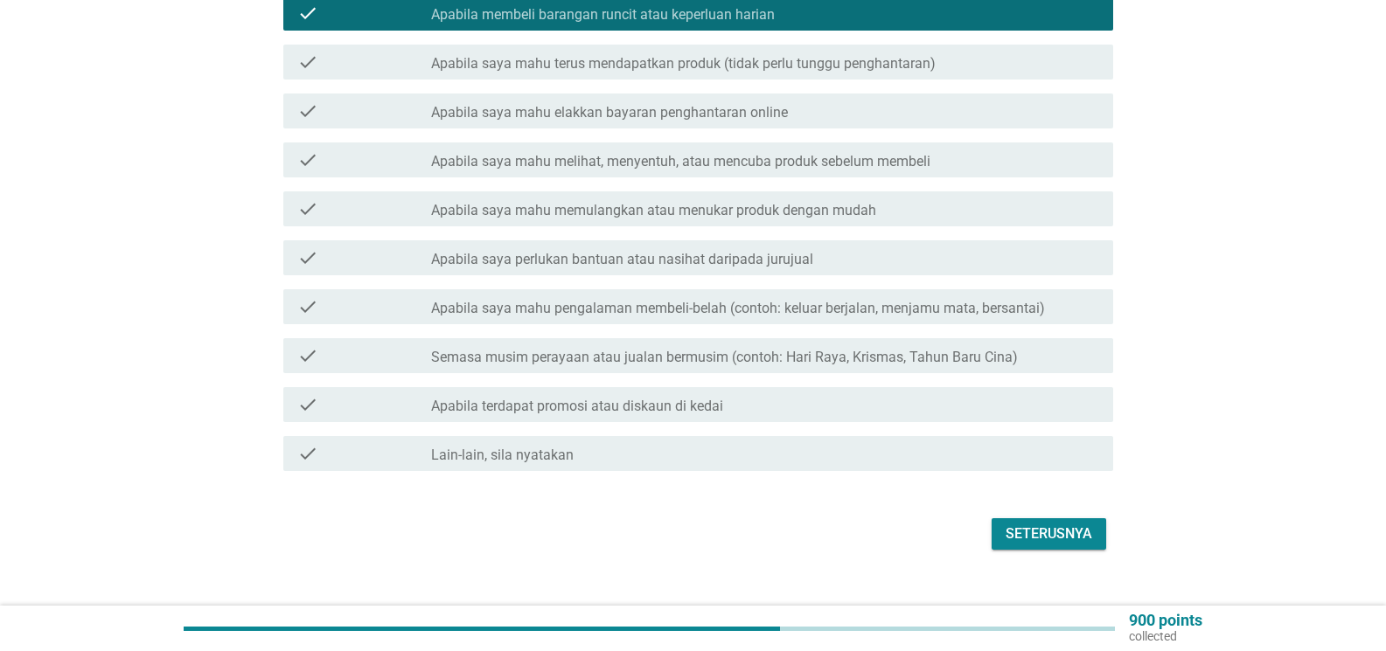
scroll to position [402, 0]
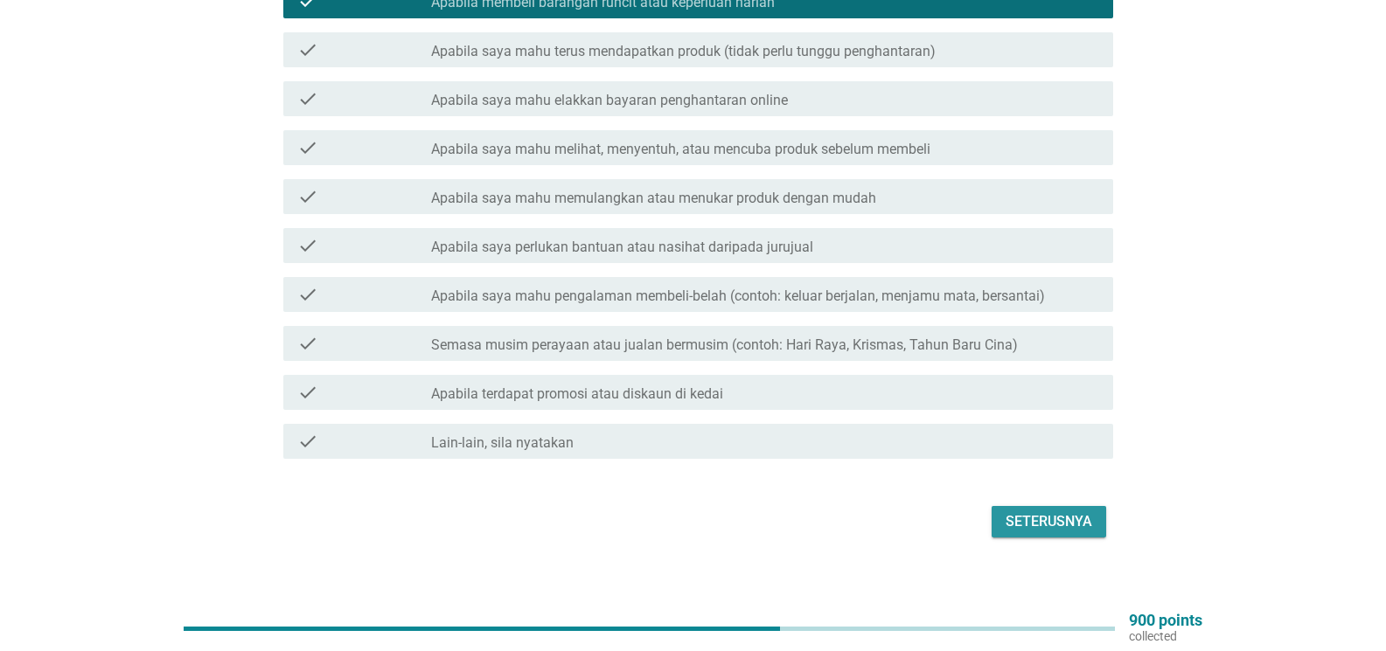
drag, startPoint x: 1039, startPoint y: 496, endPoint x: 1030, endPoint y: 497, distance: 8.8
click at [1039, 511] on div "Seterusnya" at bounding box center [1048, 521] width 87 height 21
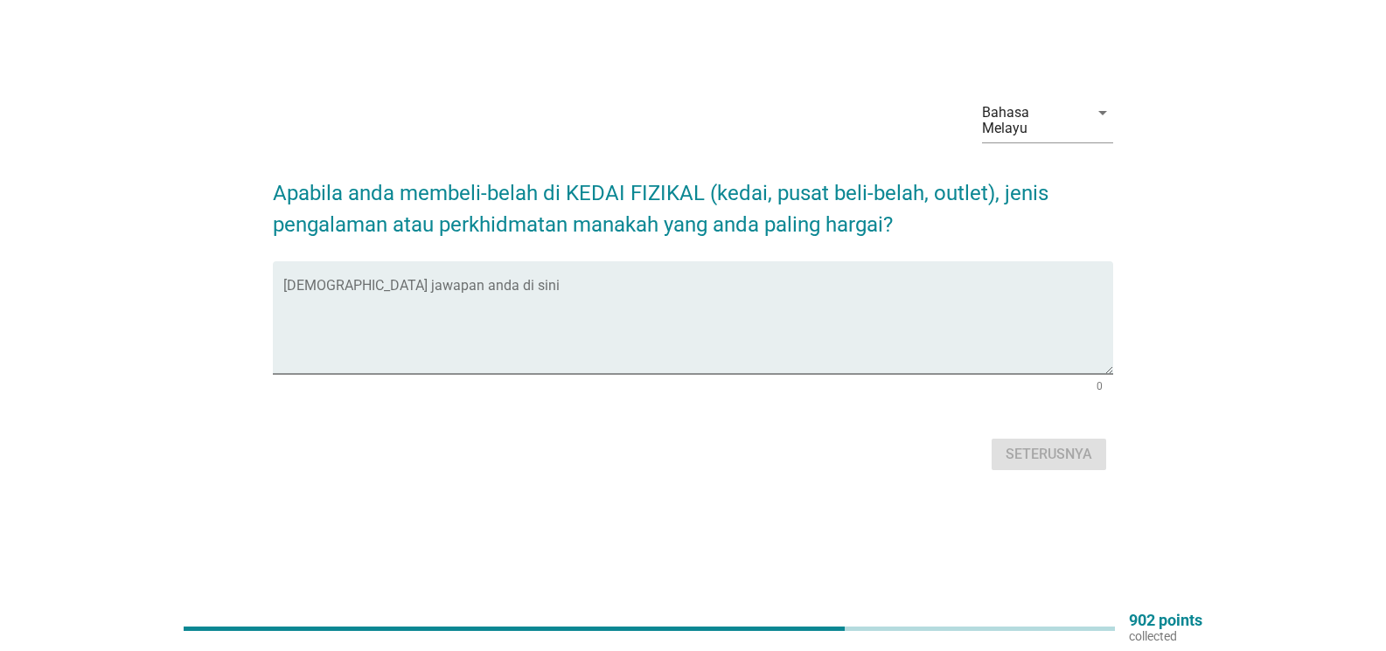
scroll to position [0, 0]
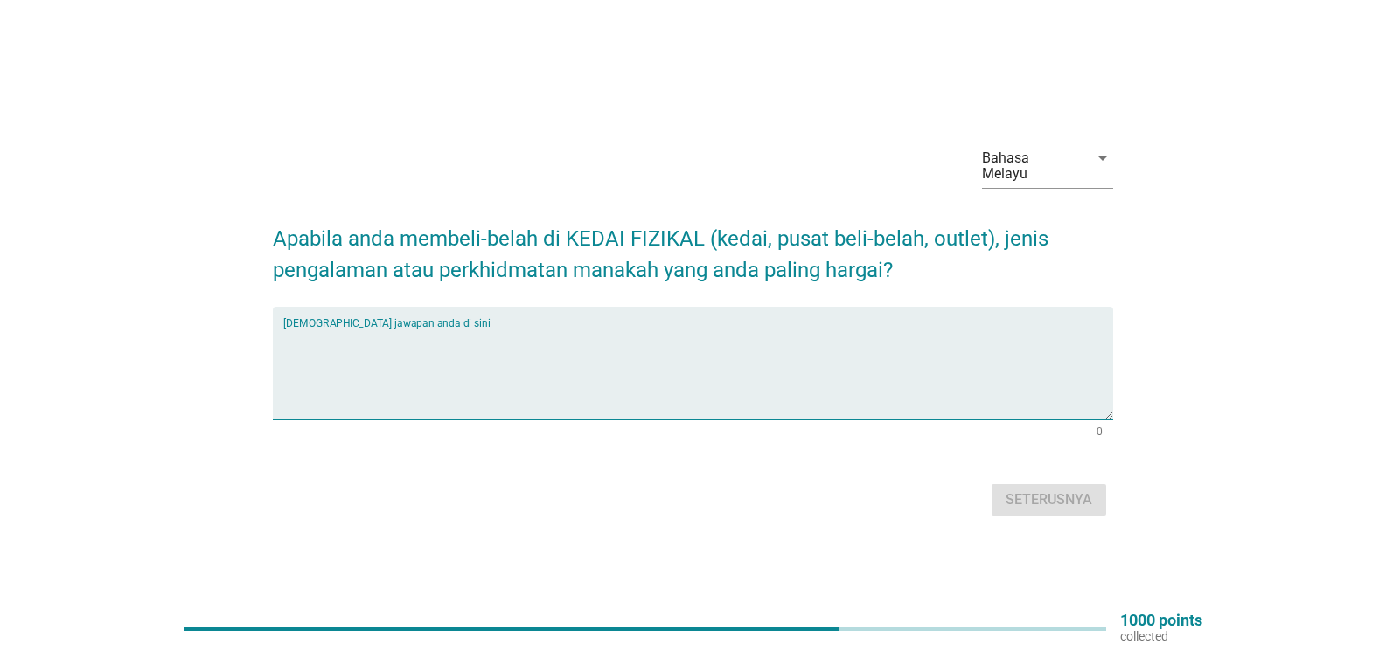
click at [448, 372] on textarea "Isikan jawapan anda di sini" at bounding box center [698, 374] width 830 height 92
type textarea "l"
type textarea "boleh melihat dan mencuba sebelum membuat pembelian"
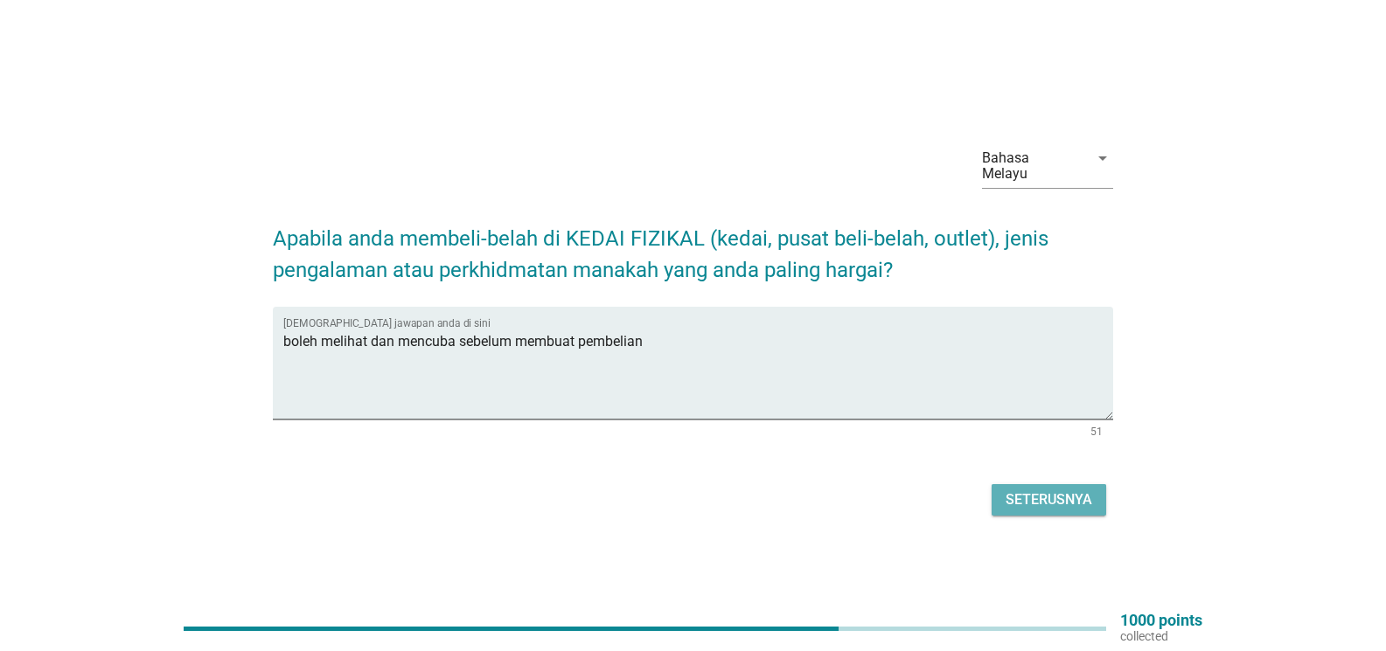
drag, startPoint x: 1026, startPoint y: 487, endPoint x: 863, endPoint y: 447, distance: 168.4
click at [1023, 490] on div "Seterusnya" at bounding box center [1048, 500] width 87 height 21
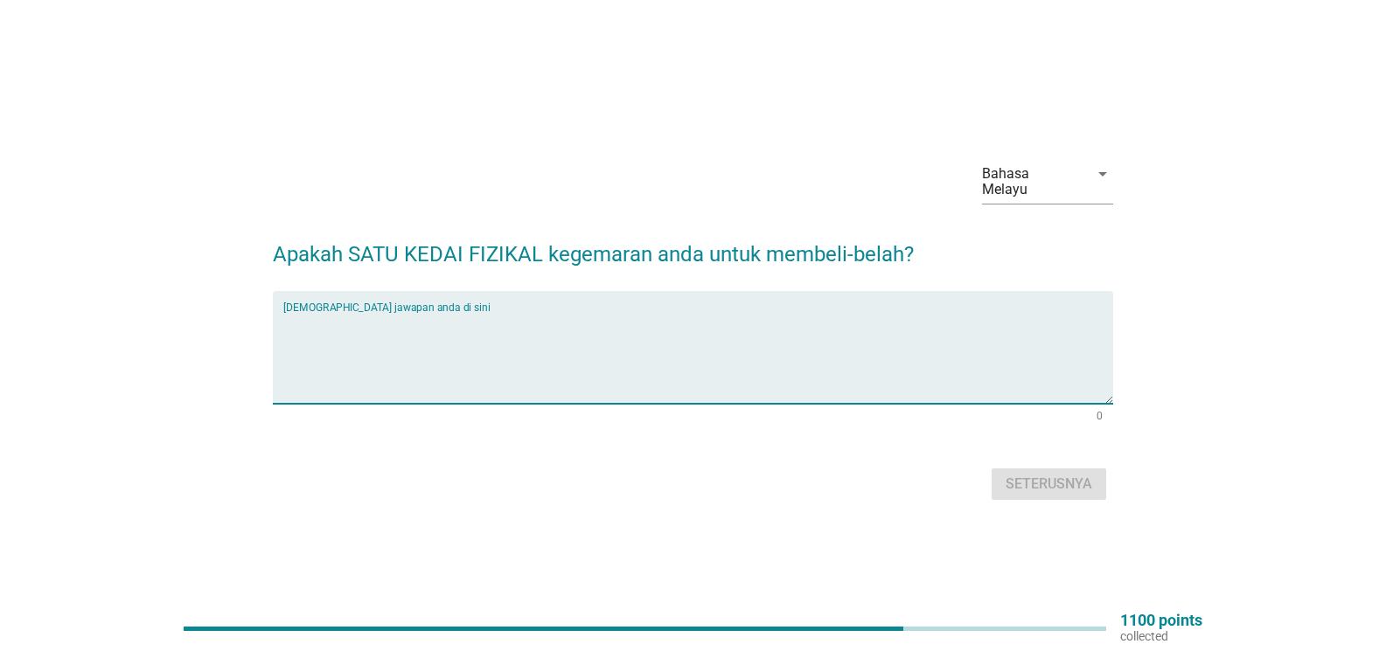
click at [521, 324] on textarea "Isikan jawapan anda di sini" at bounding box center [698, 358] width 830 height 92
type textarea "lotus"
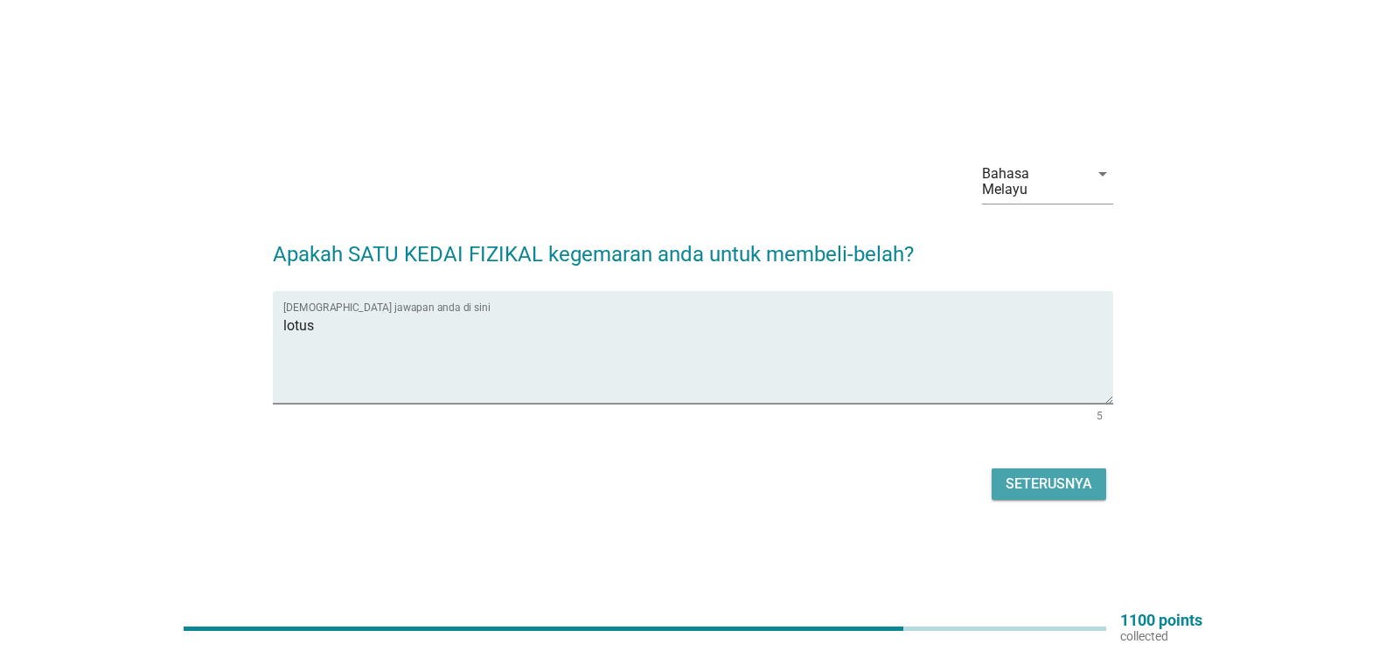
click at [1047, 483] on div "Seterusnya" at bounding box center [1048, 484] width 87 height 21
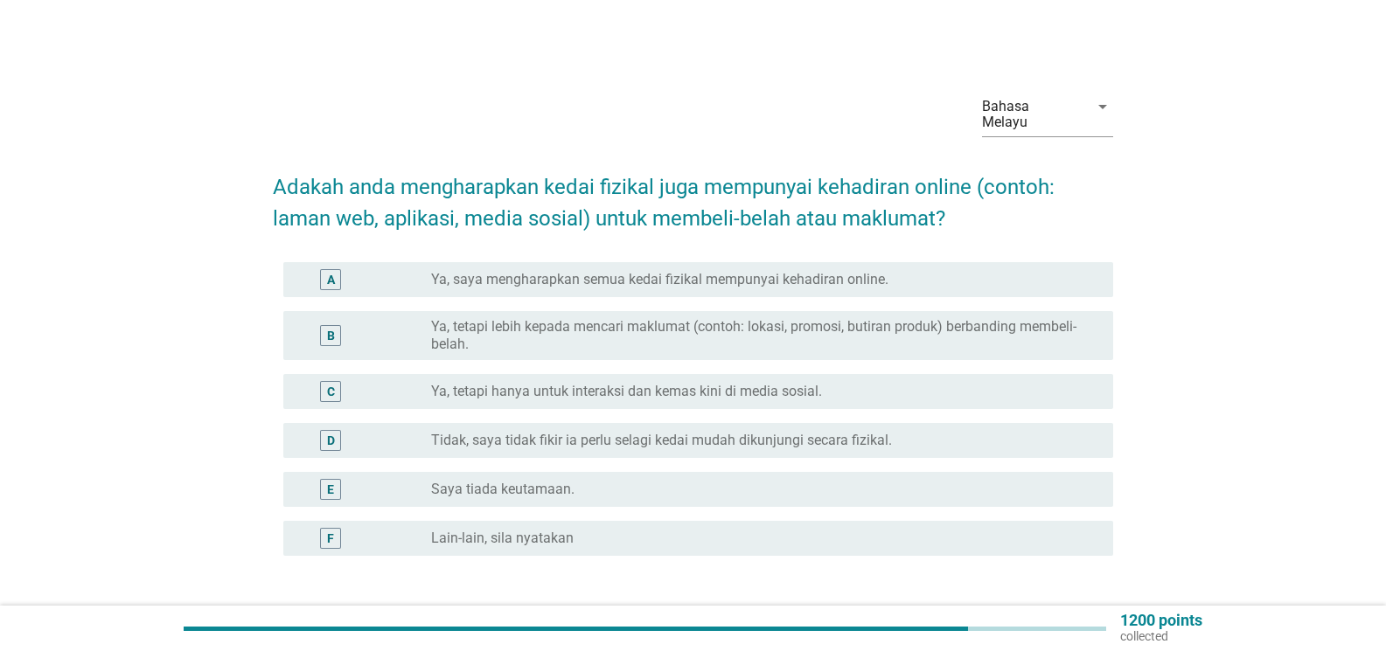
click at [354, 275] on div "A radio_button_unchecked Ya, saya mengharapkan semua kedai fizikal mempunyai ke…" at bounding box center [698, 279] width 830 height 35
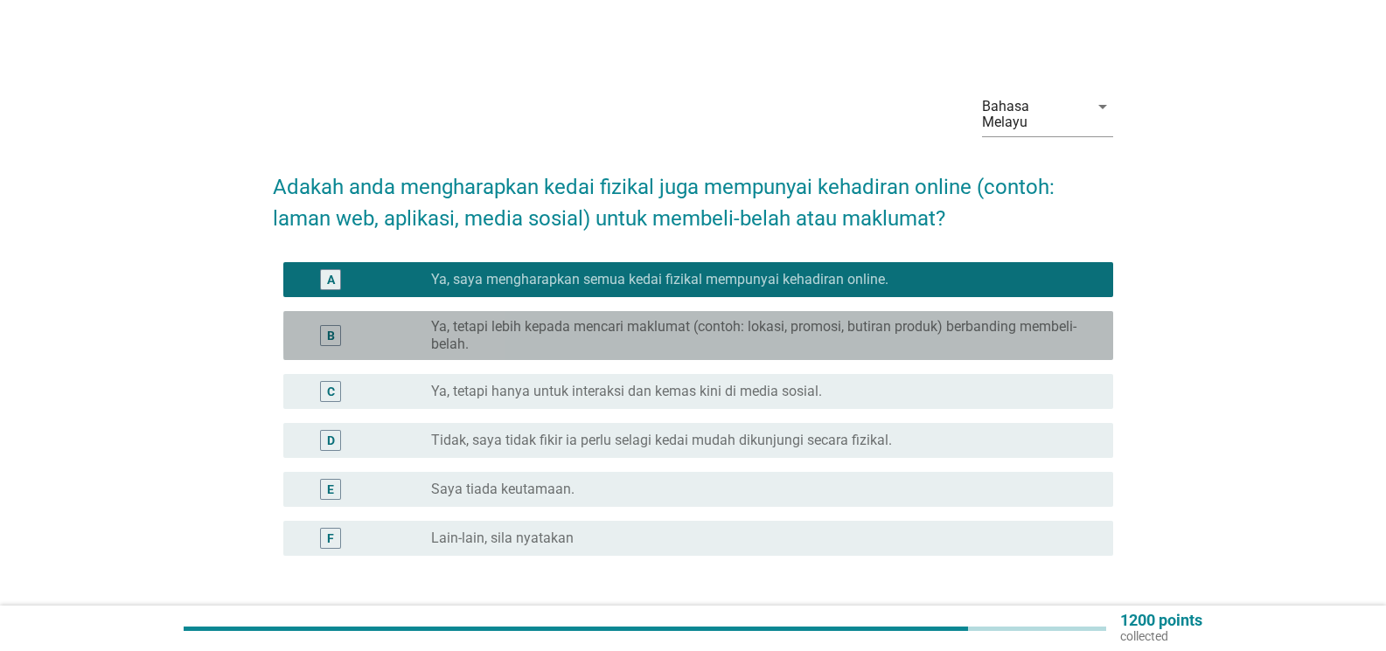
click at [346, 328] on div "B" at bounding box center [330, 335] width 66 height 35
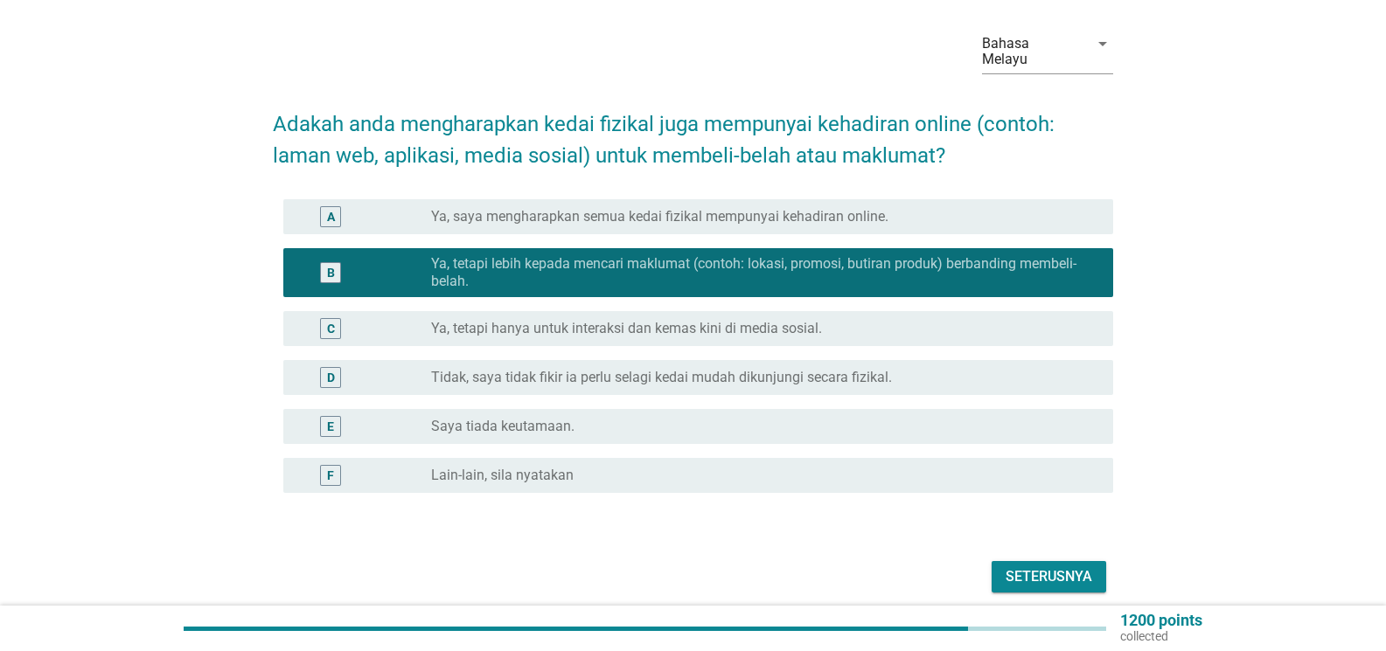
scroll to position [118, 0]
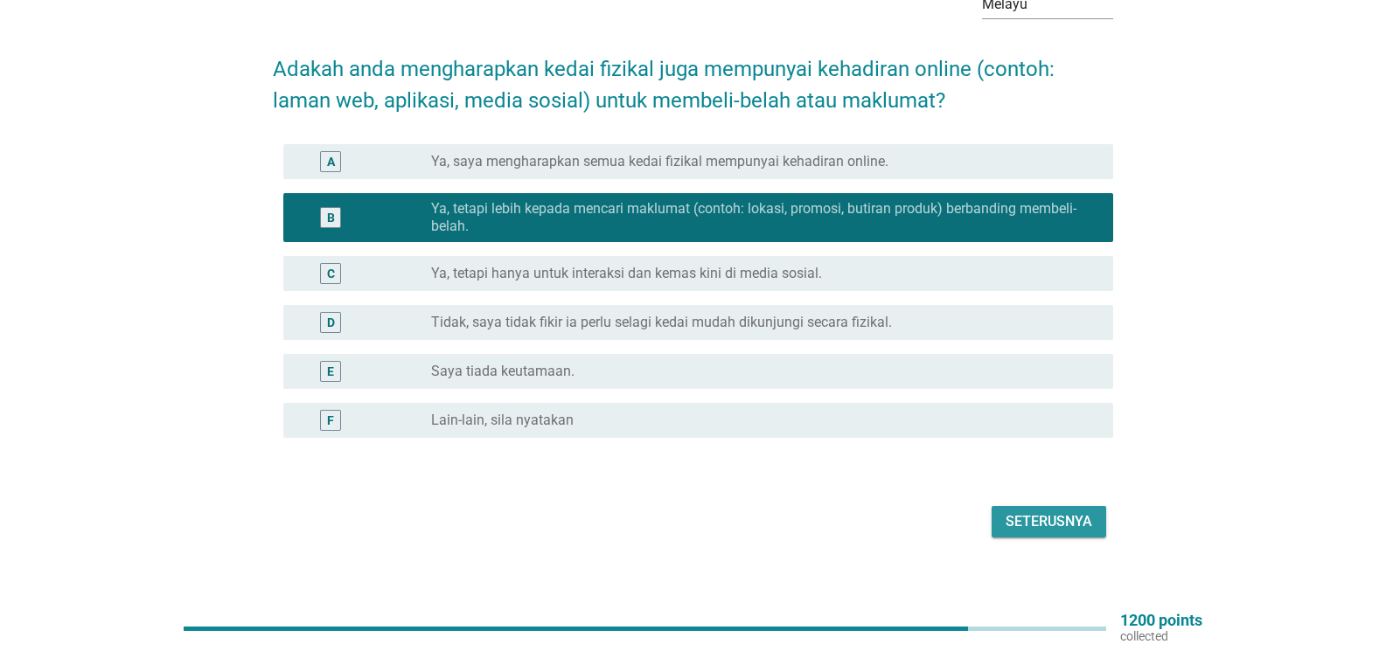
drag, startPoint x: 1057, startPoint y: 505, endPoint x: 699, endPoint y: 439, distance: 364.5
click at [1056, 511] on div "Seterusnya" at bounding box center [1048, 521] width 87 height 21
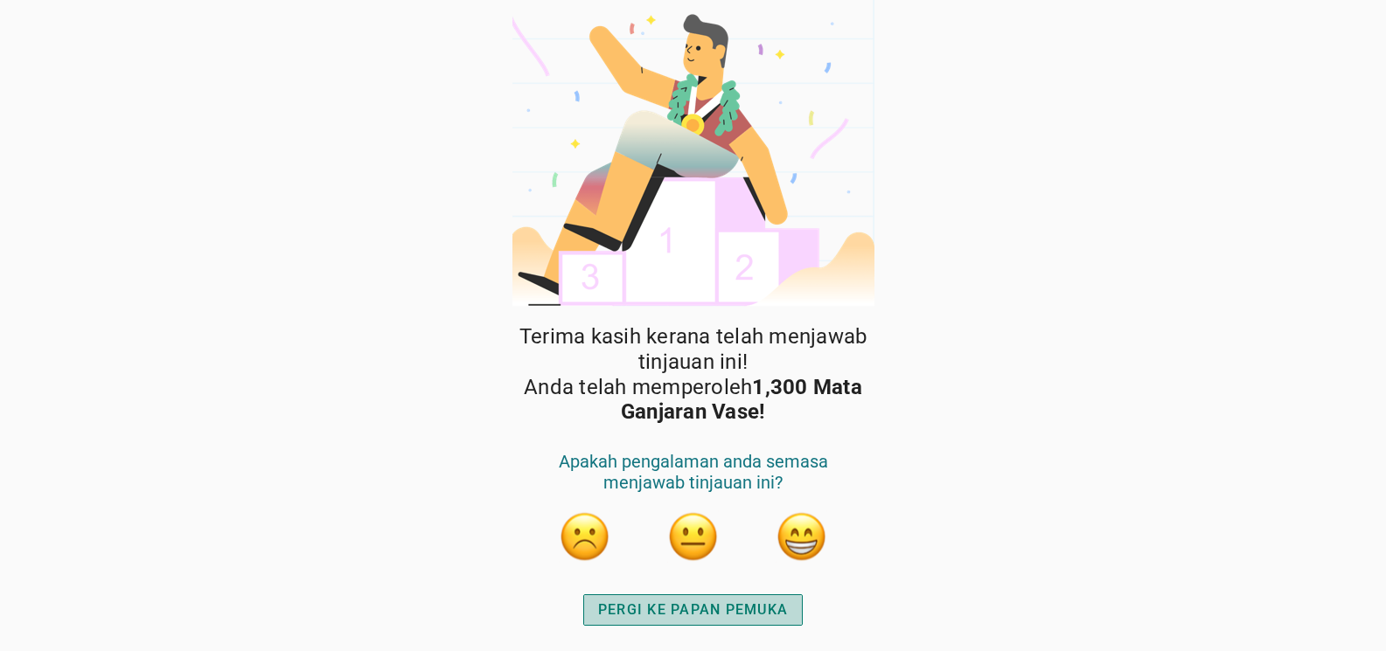
click at [663, 599] on button "PERGI KE PAPAN PEMUKA" at bounding box center [692, 609] width 219 height 31
